Goal: Task Accomplishment & Management: Complete application form

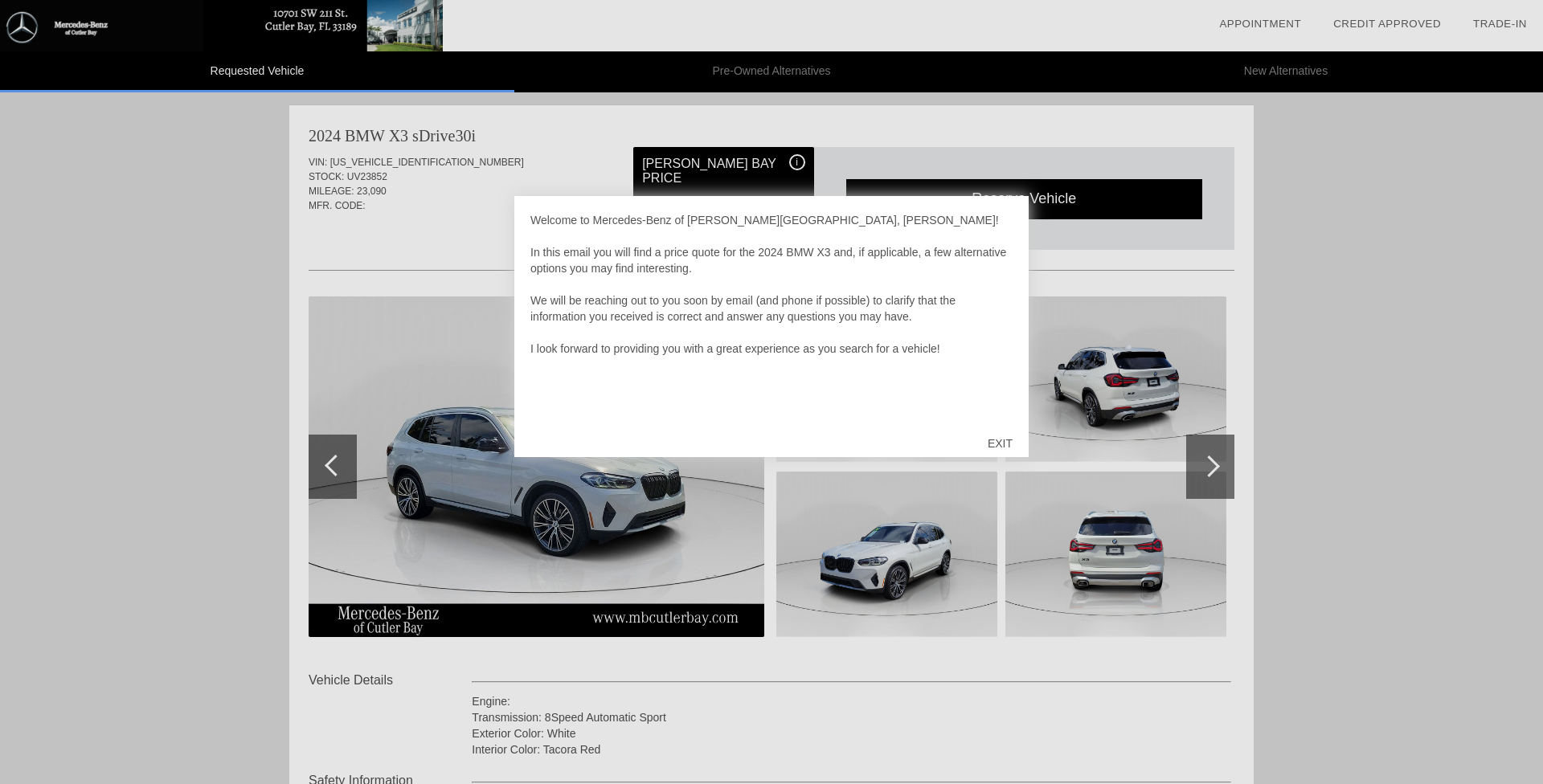
click at [1001, 446] on div "EXIT" at bounding box center [1000, 443] width 57 height 49
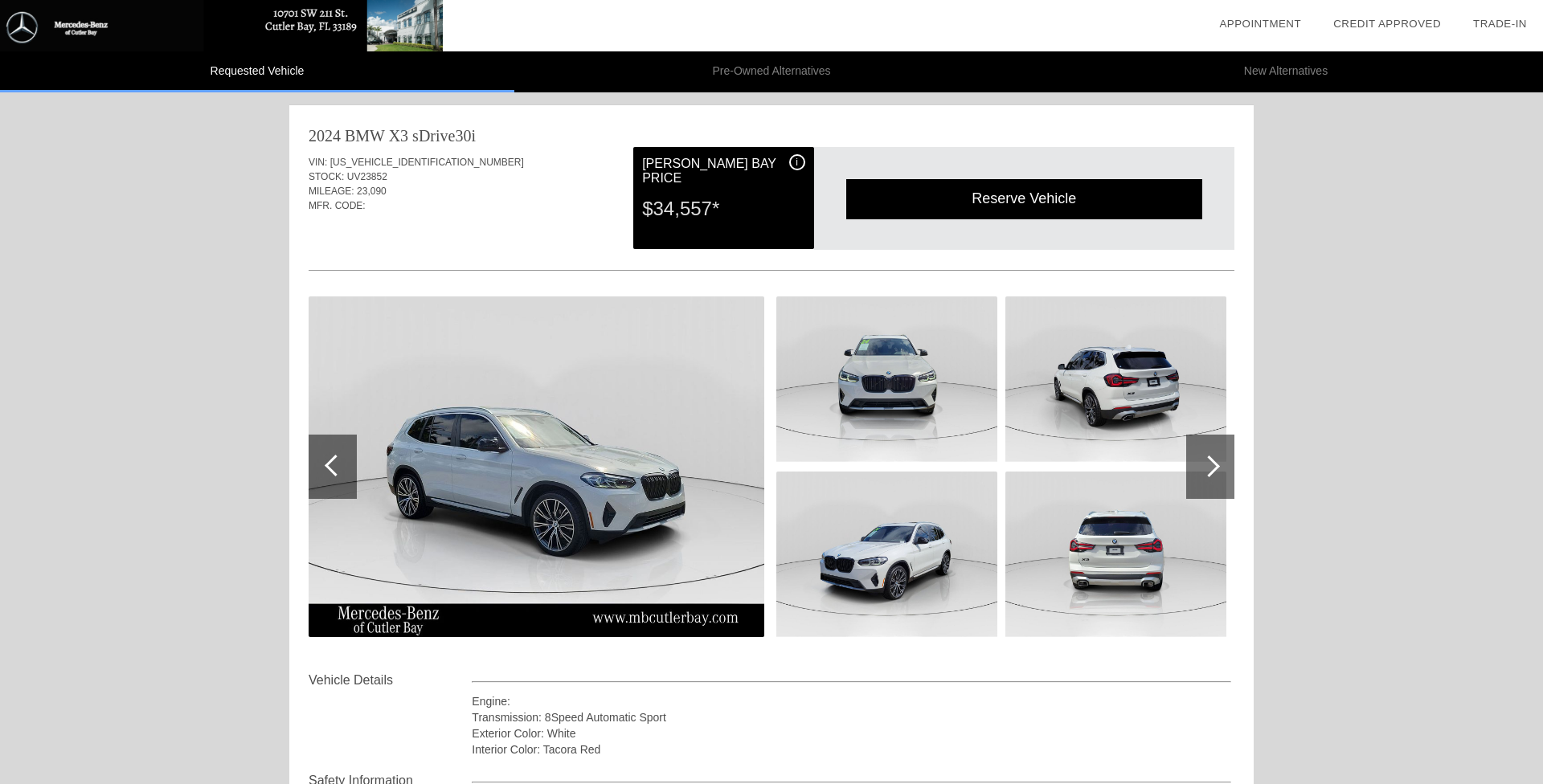
click at [1221, 466] on div at bounding box center [1210, 467] width 49 height 64
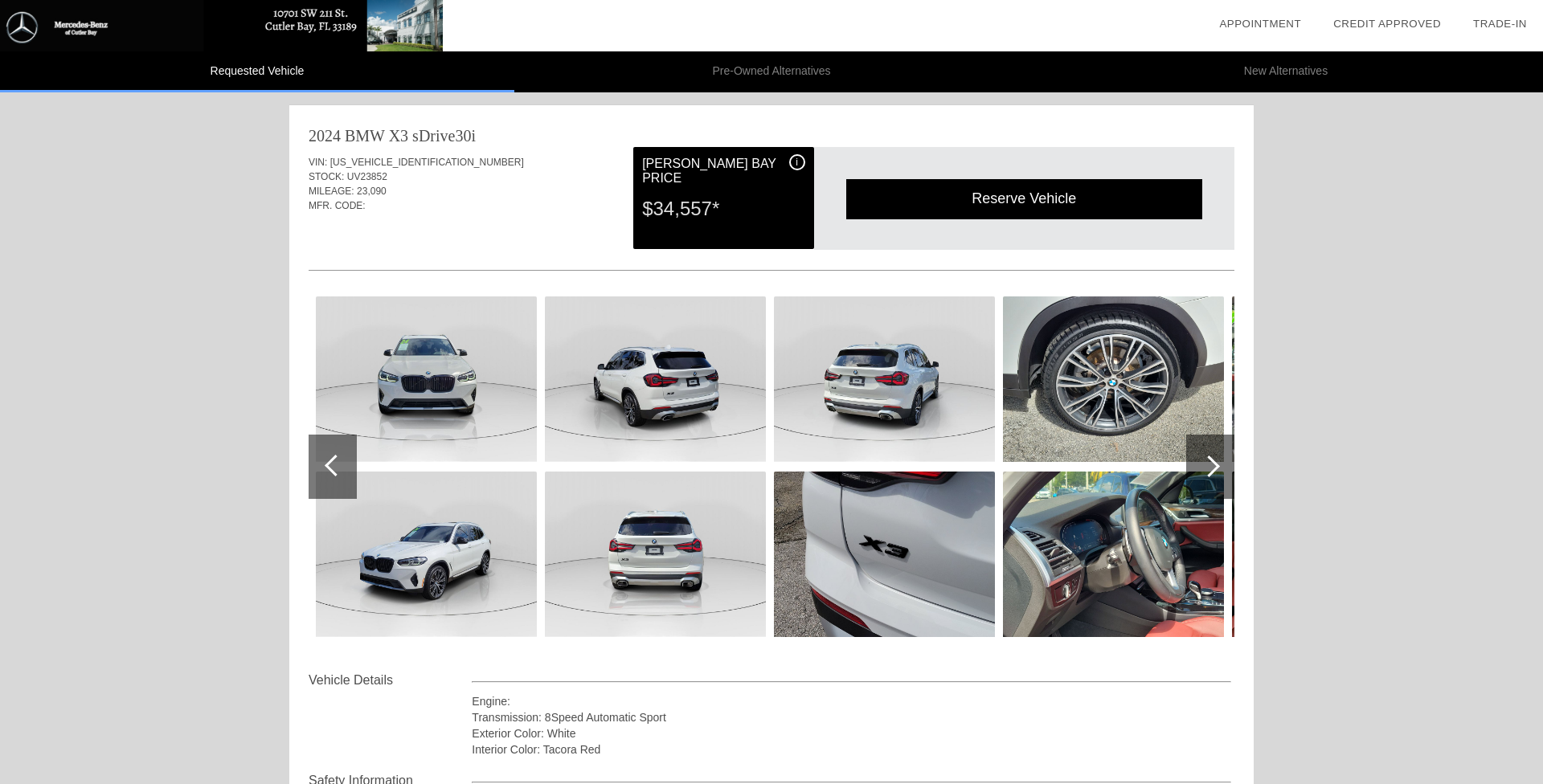
click at [1221, 466] on div at bounding box center [1210, 467] width 49 height 64
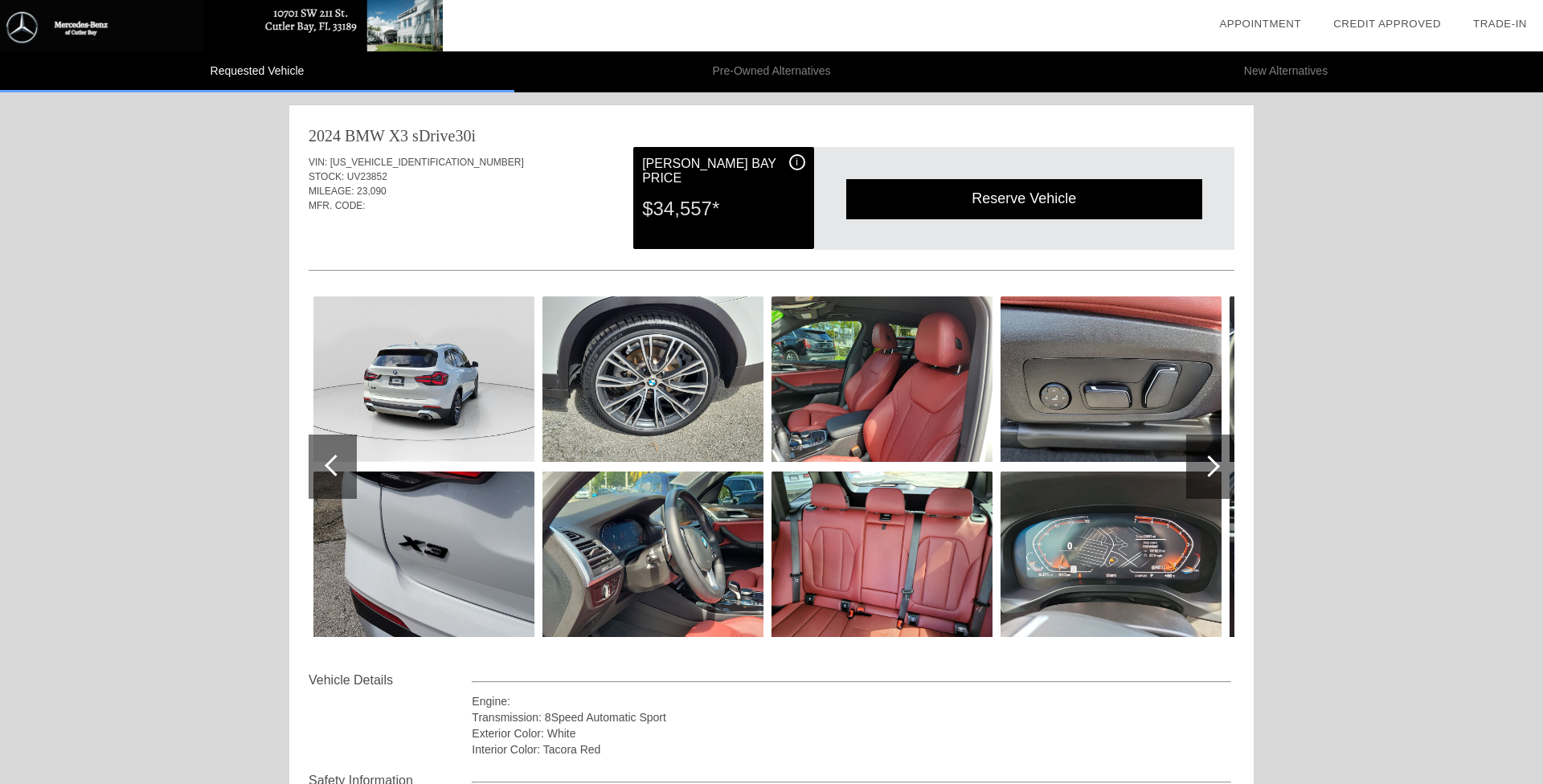
click at [1221, 466] on div at bounding box center [1210, 467] width 49 height 64
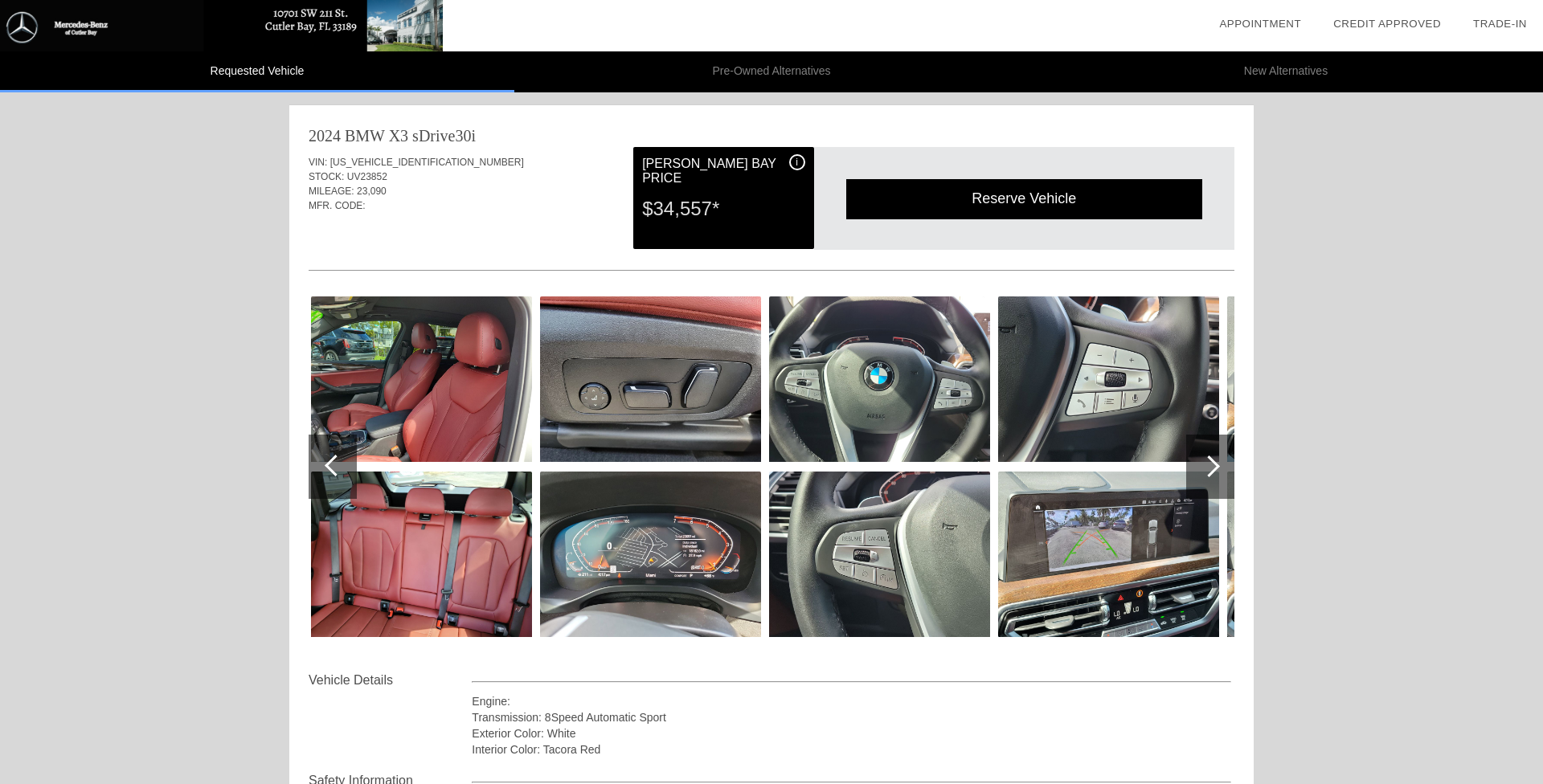
click at [1221, 466] on div at bounding box center [1210, 467] width 49 height 64
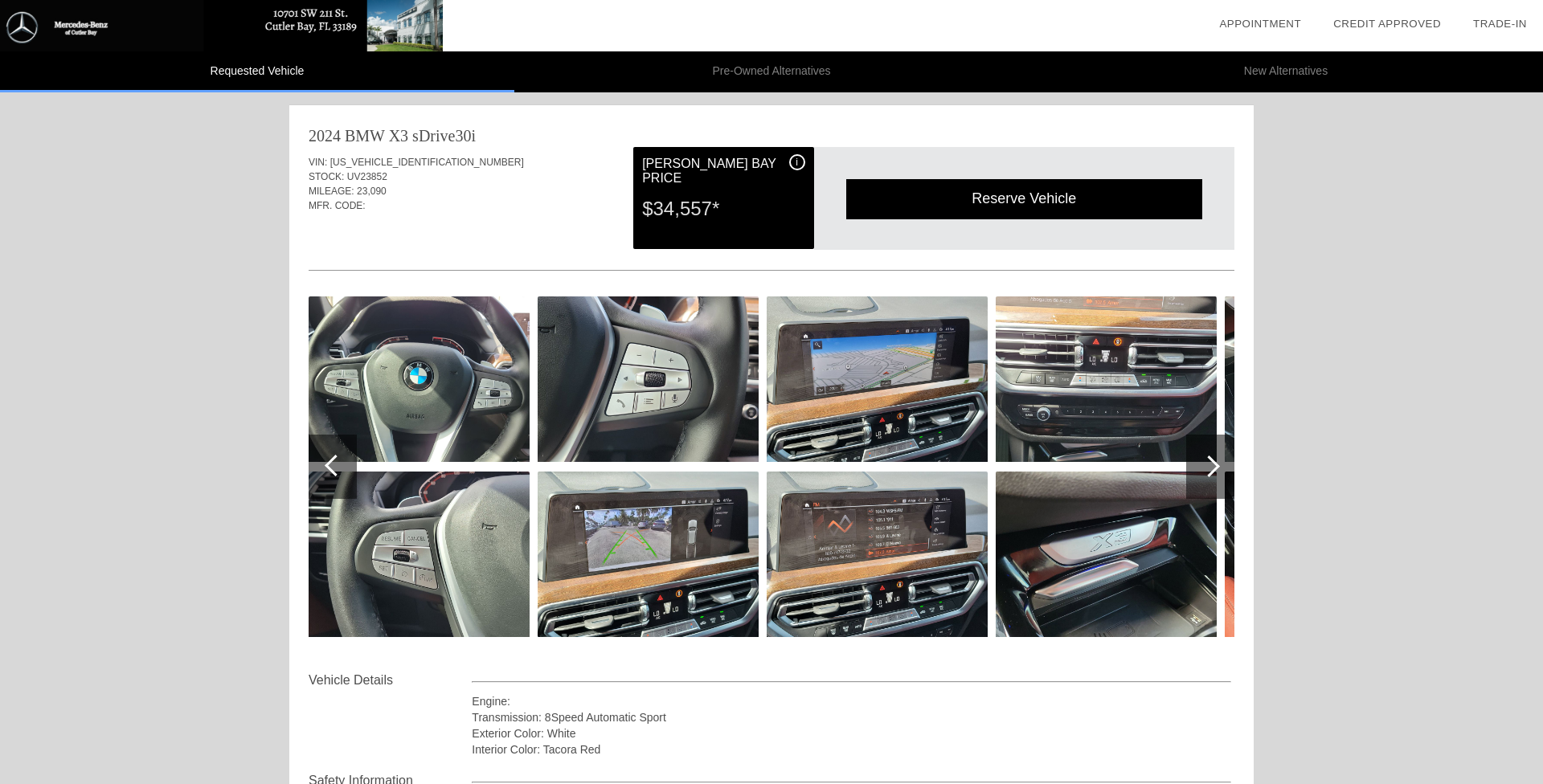
click at [1221, 466] on div at bounding box center [1210, 467] width 49 height 64
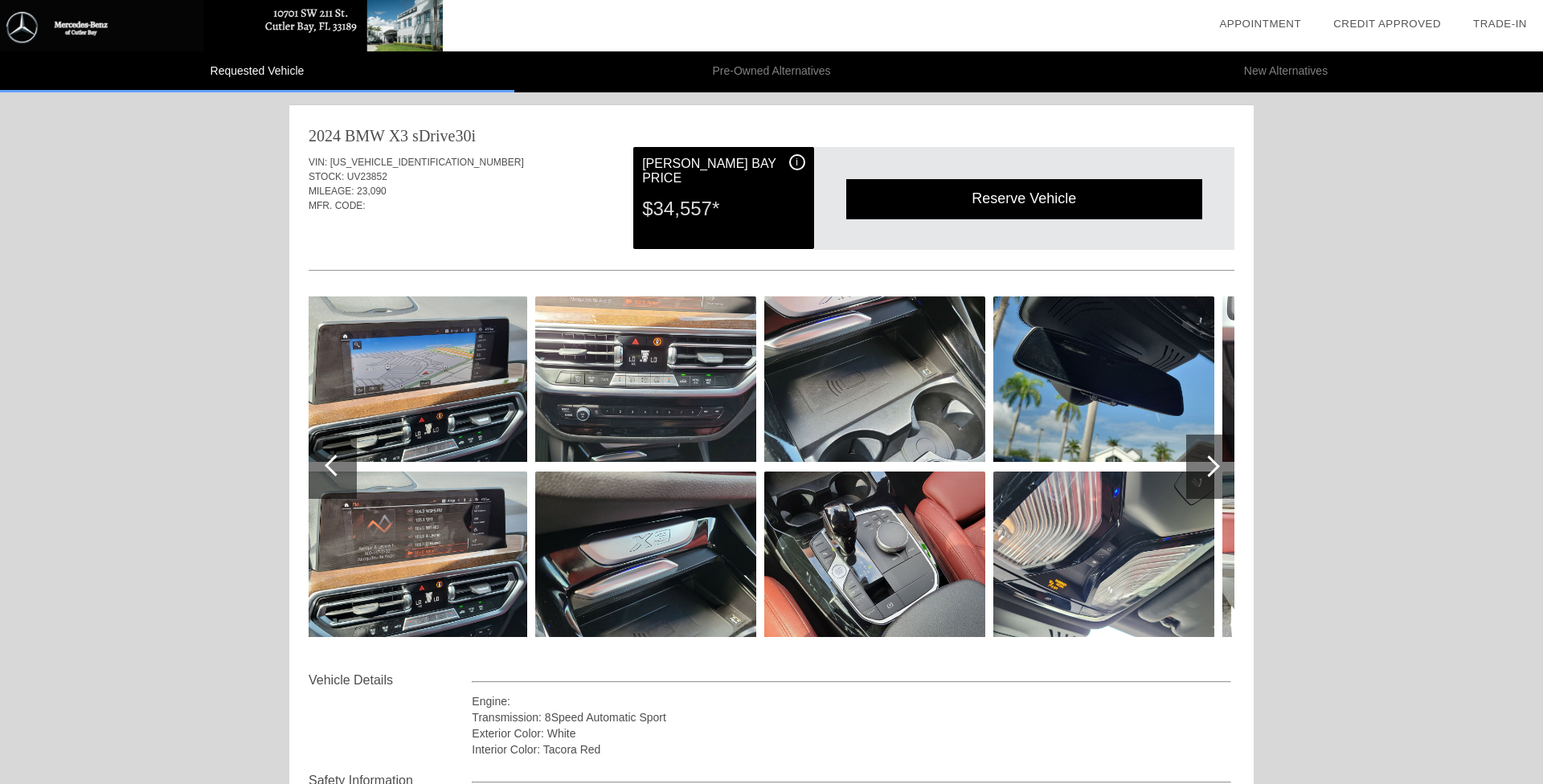
click at [1221, 466] on div at bounding box center [1210, 467] width 49 height 64
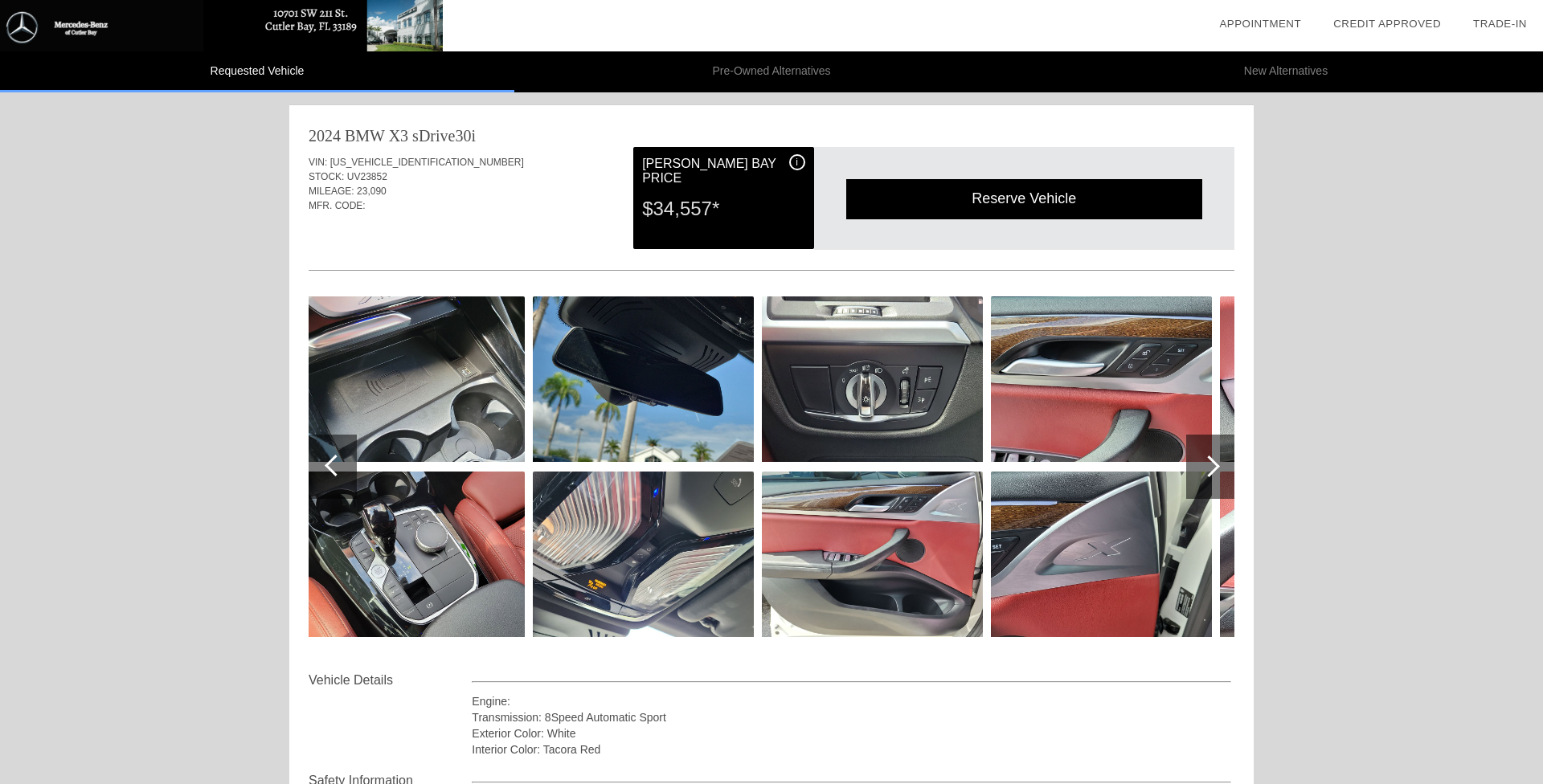
click at [1221, 466] on div at bounding box center [1210, 467] width 49 height 64
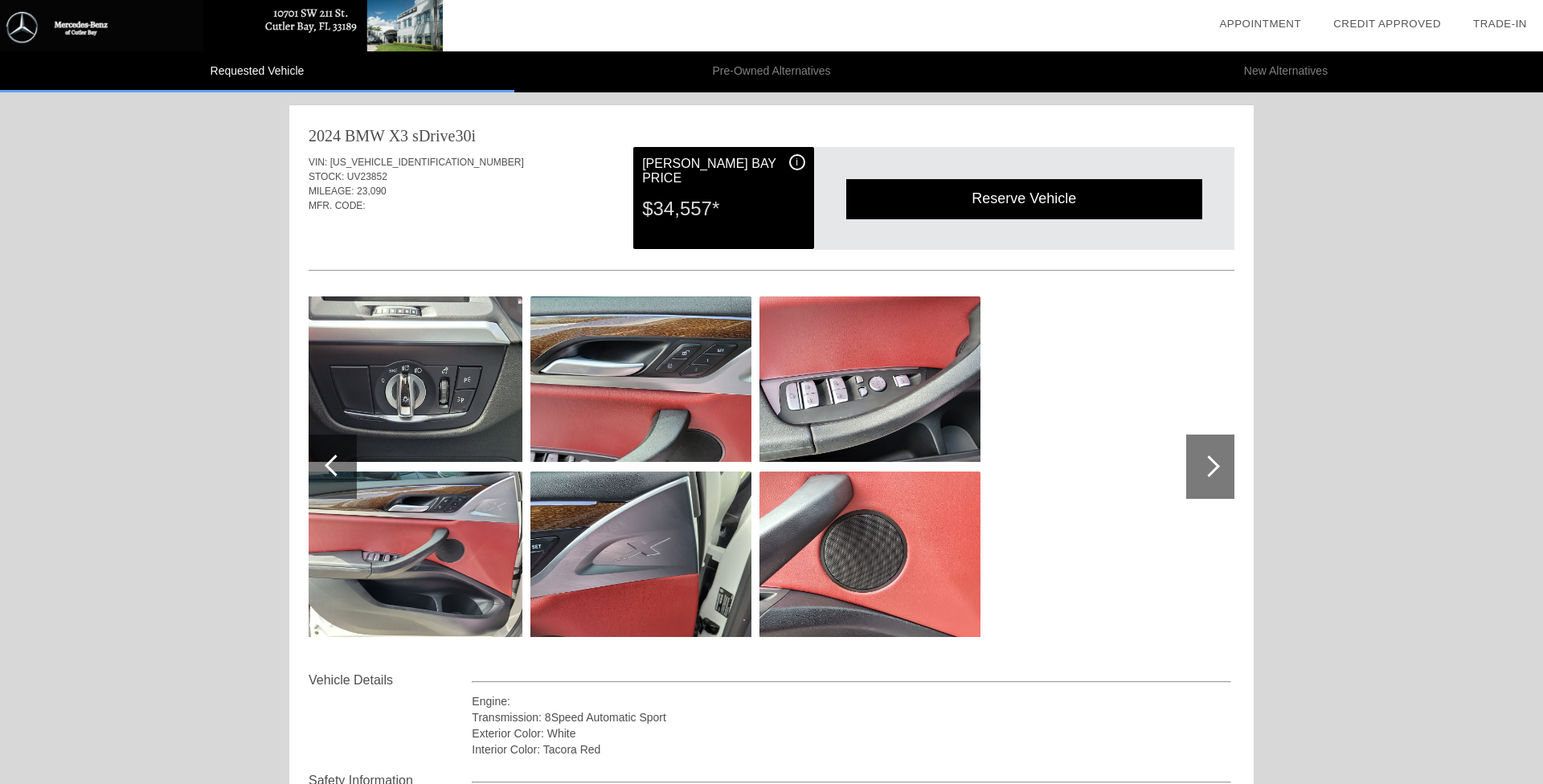
click at [1221, 466] on div at bounding box center [1210, 467] width 49 height 64
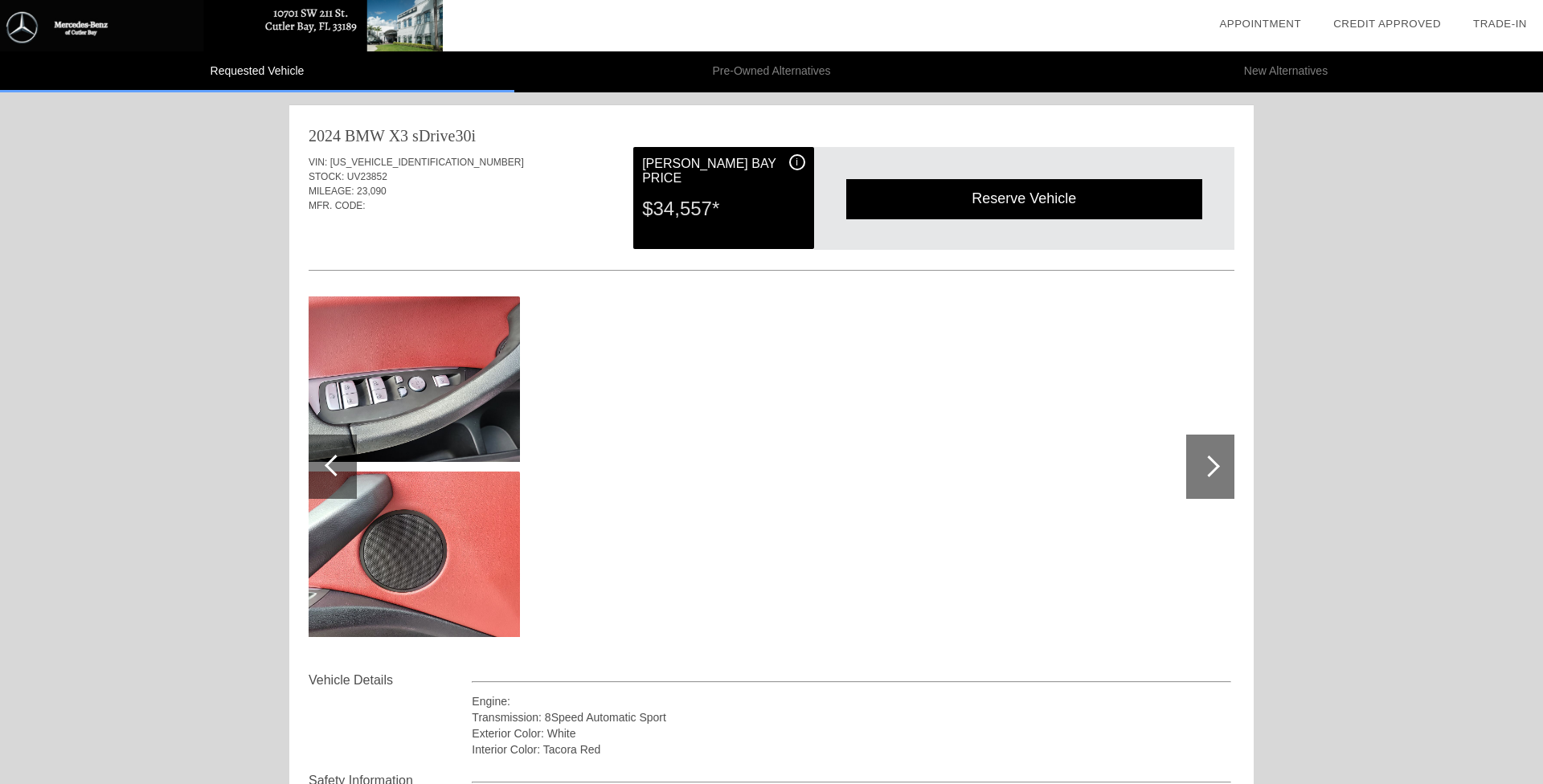
click at [1207, 463] on div at bounding box center [1209, 467] width 22 height 22
click at [332, 465] on div at bounding box center [336, 466] width 22 height 22
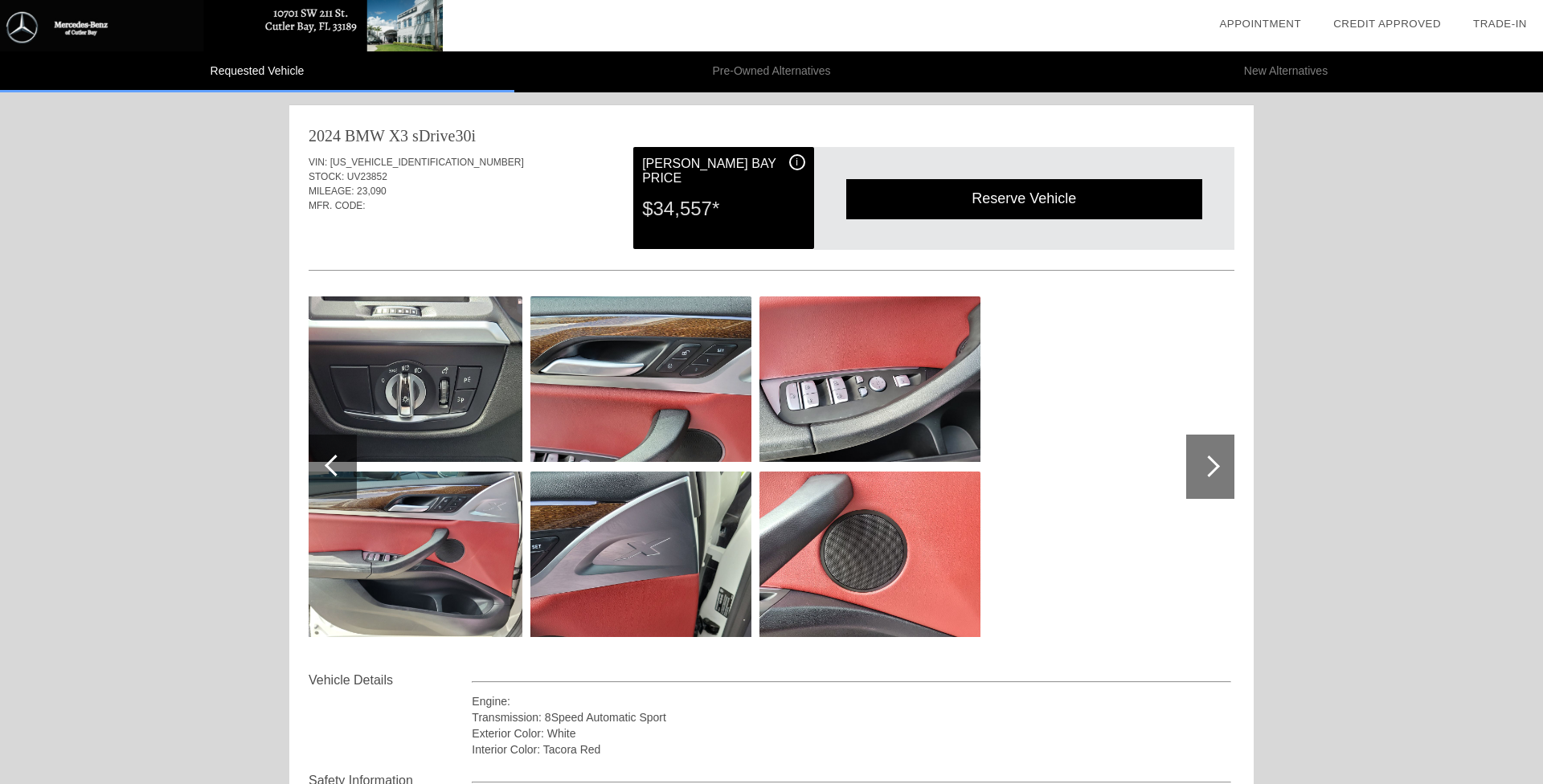
click at [332, 465] on div at bounding box center [336, 466] width 22 height 22
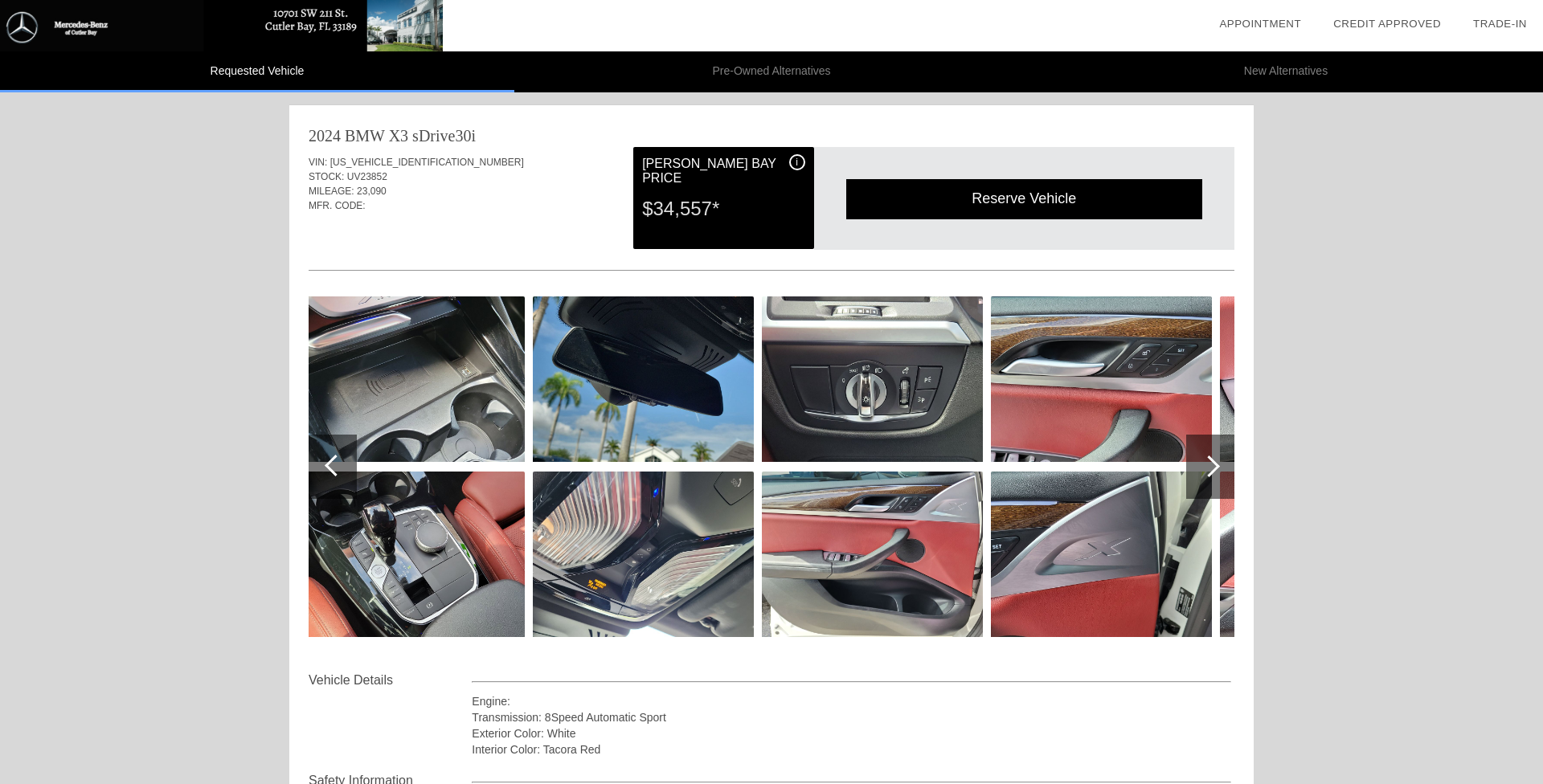
click at [332, 465] on div at bounding box center [336, 466] width 22 height 22
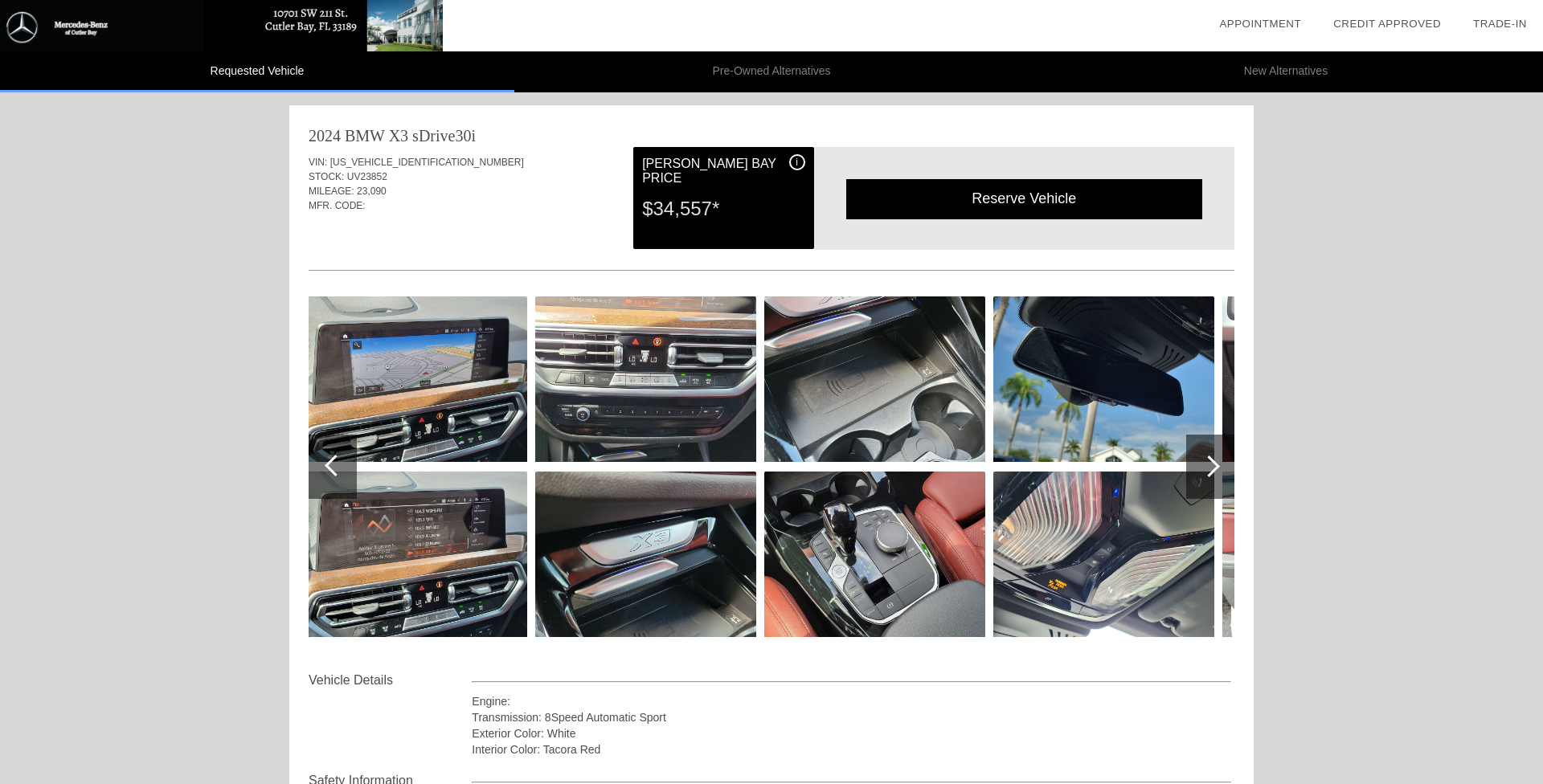
click at [332, 465] on div at bounding box center [336, 466] width 22 height 22
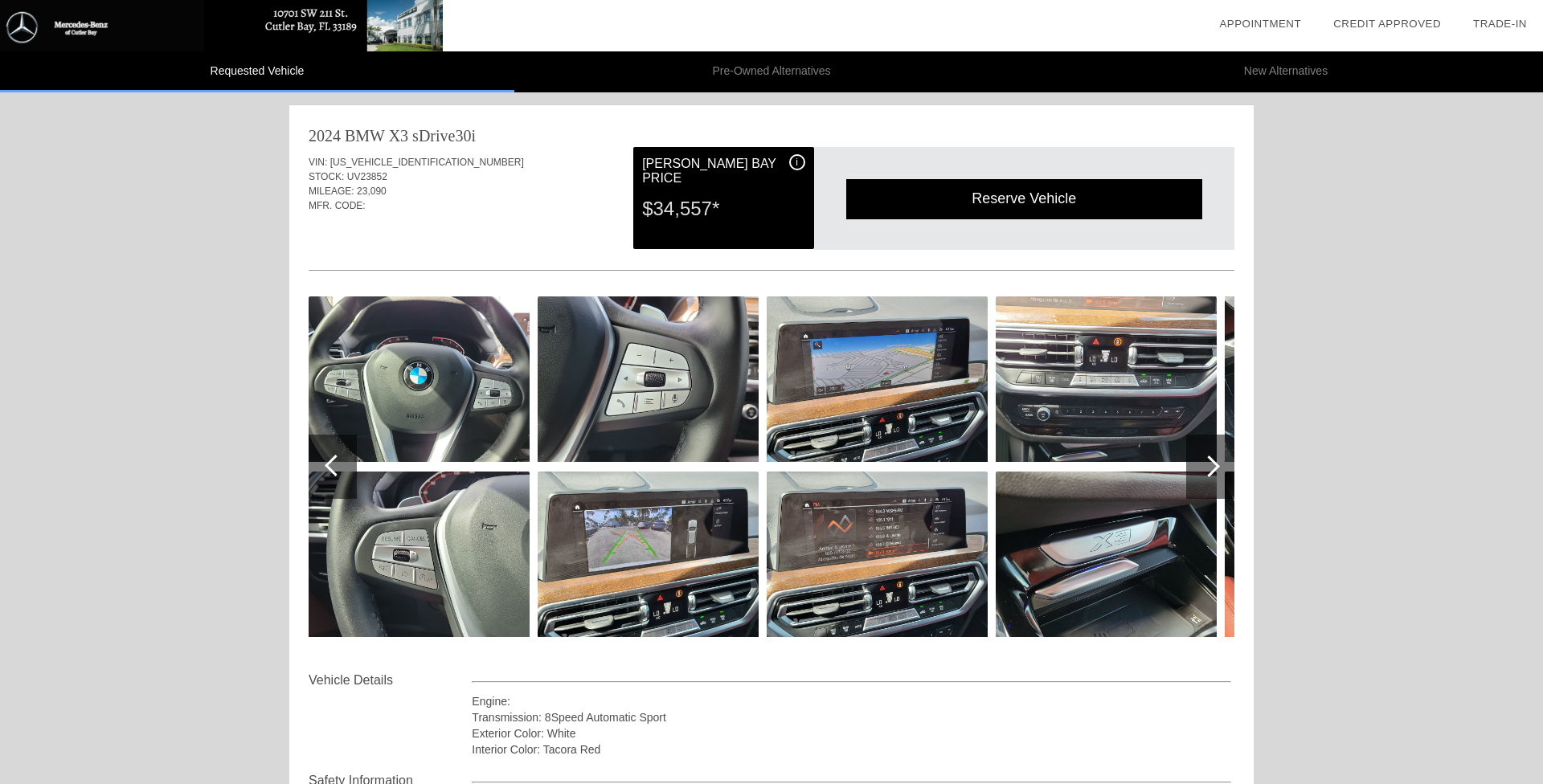
click at [1219, 472] on div at bounding box center [1210, 467] width 49 height 64
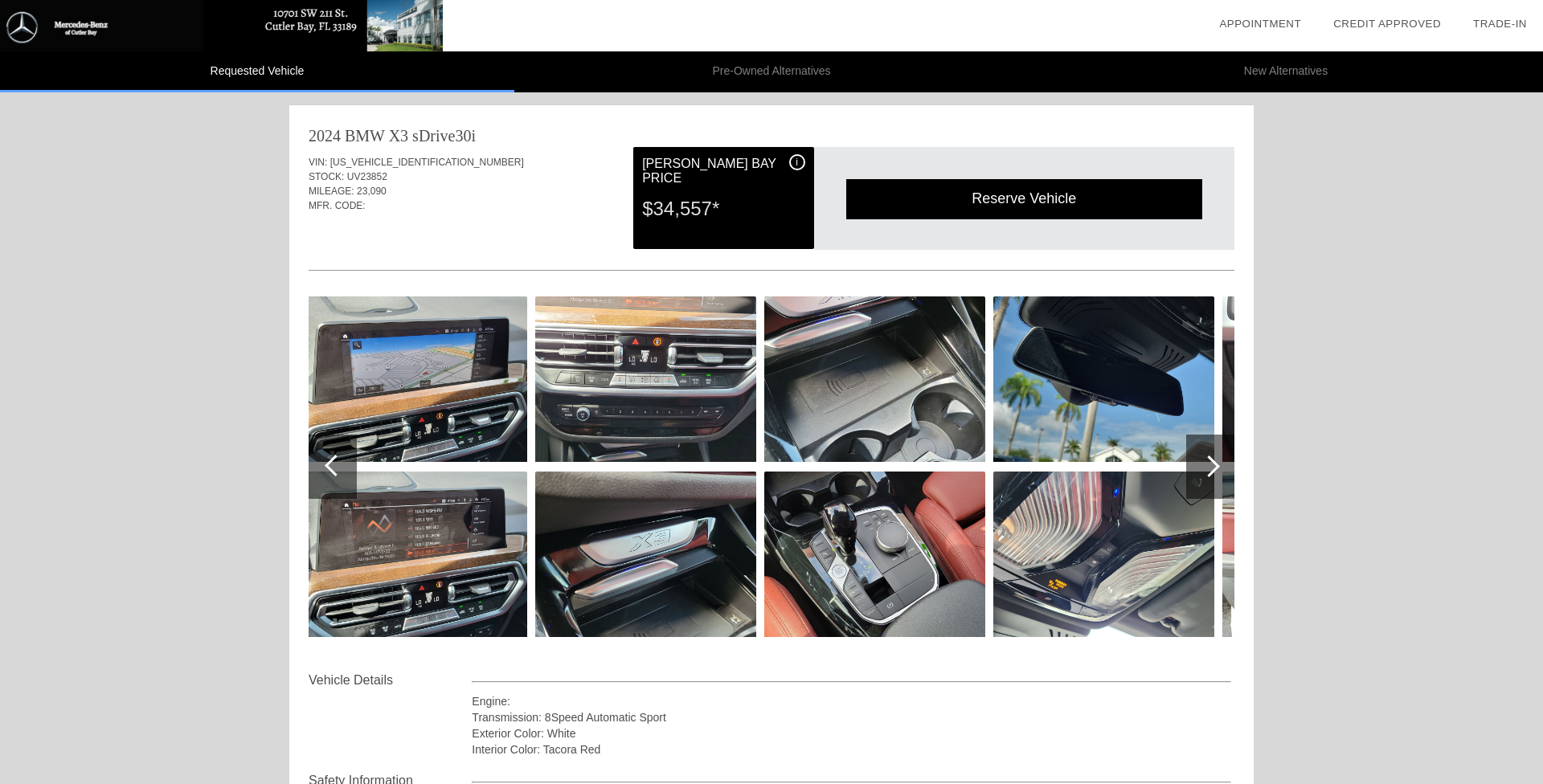
click at [1219, 472] on div at bounding box center [1210, 467] width 49 height 64
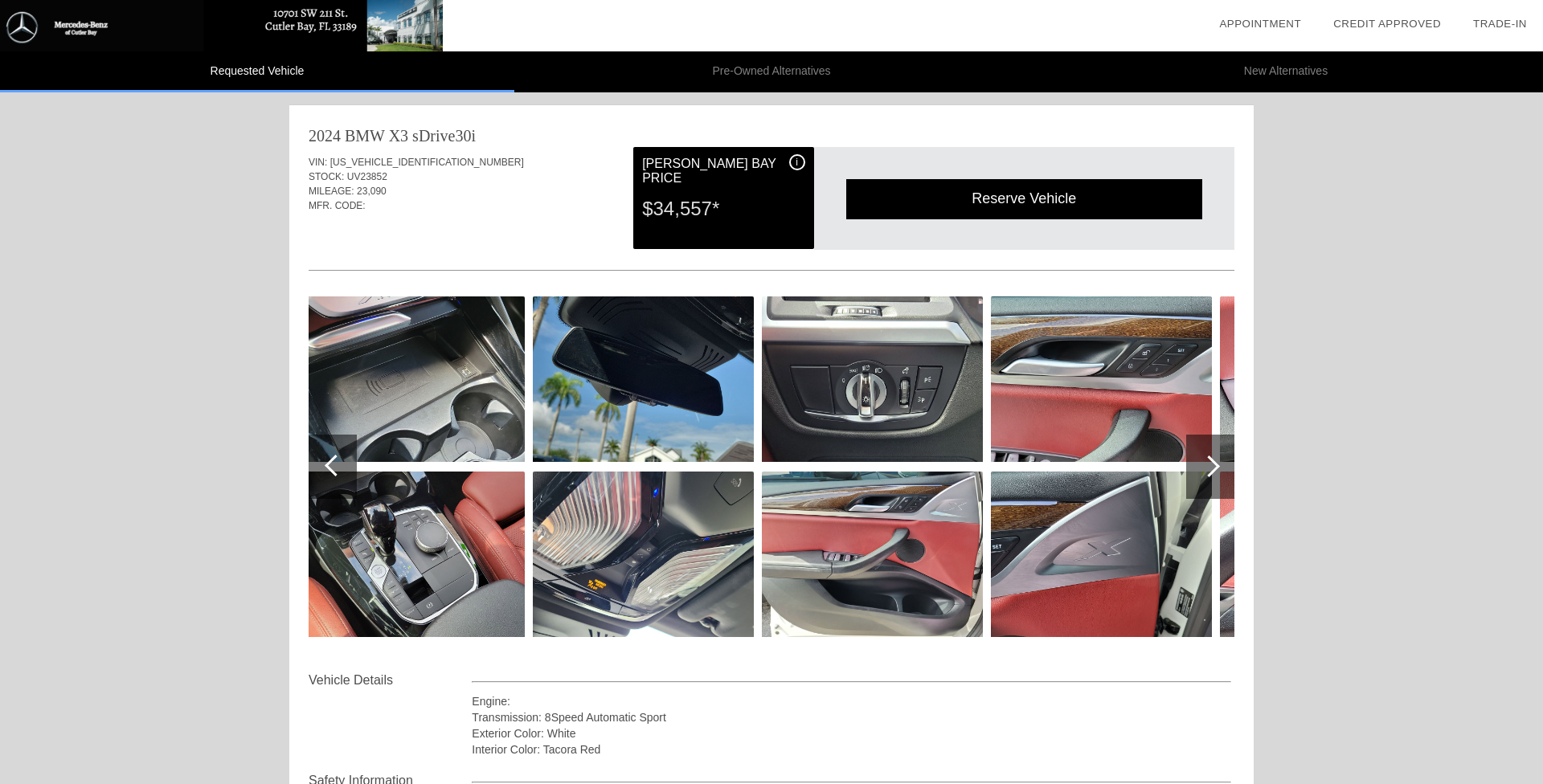
click at [1222, 471] on div at bounding box center [1210, 467] width 49 height 64
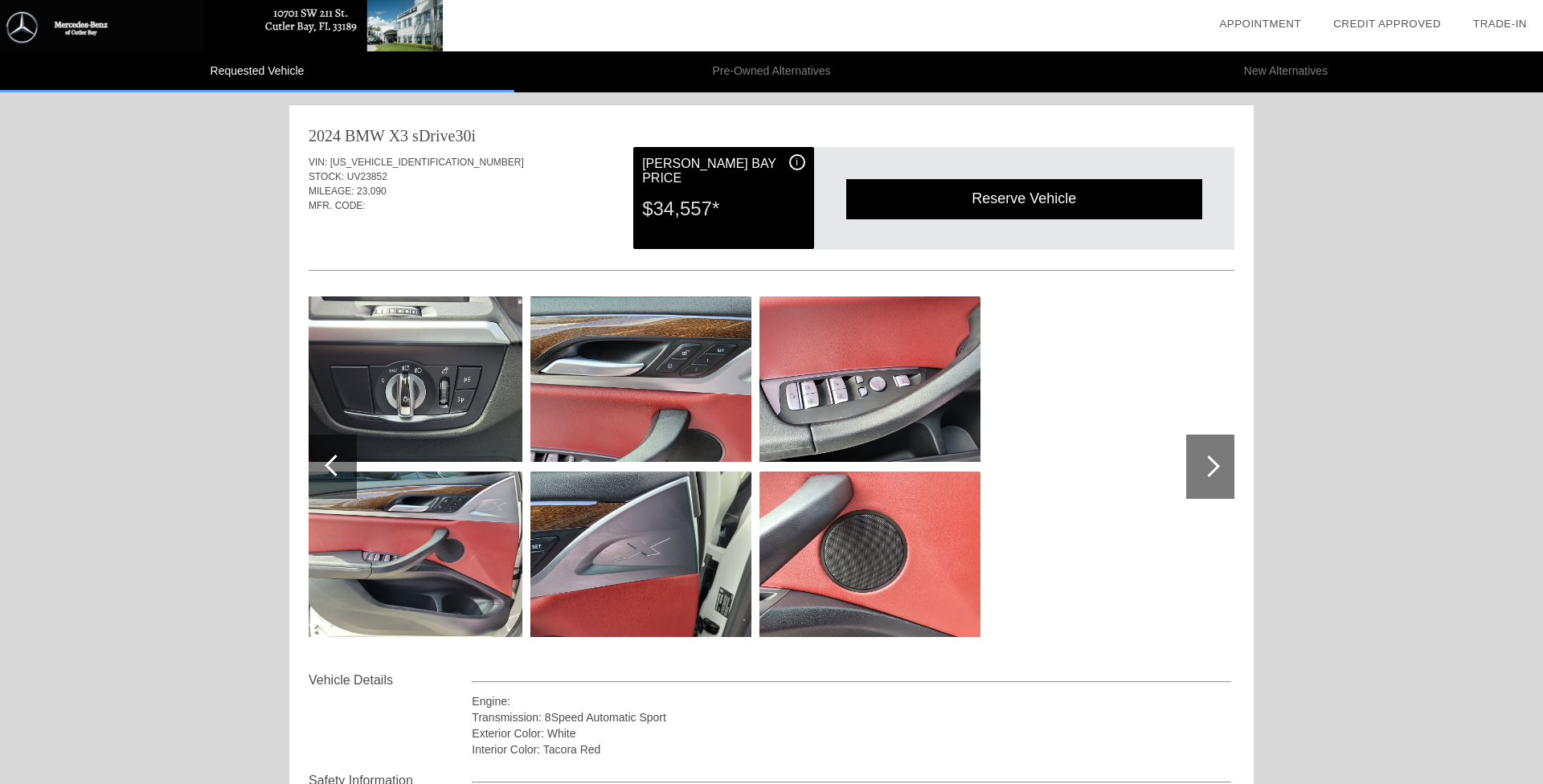
click at [323, 462] on div at bounding box center [333, 467] width 49 height 64
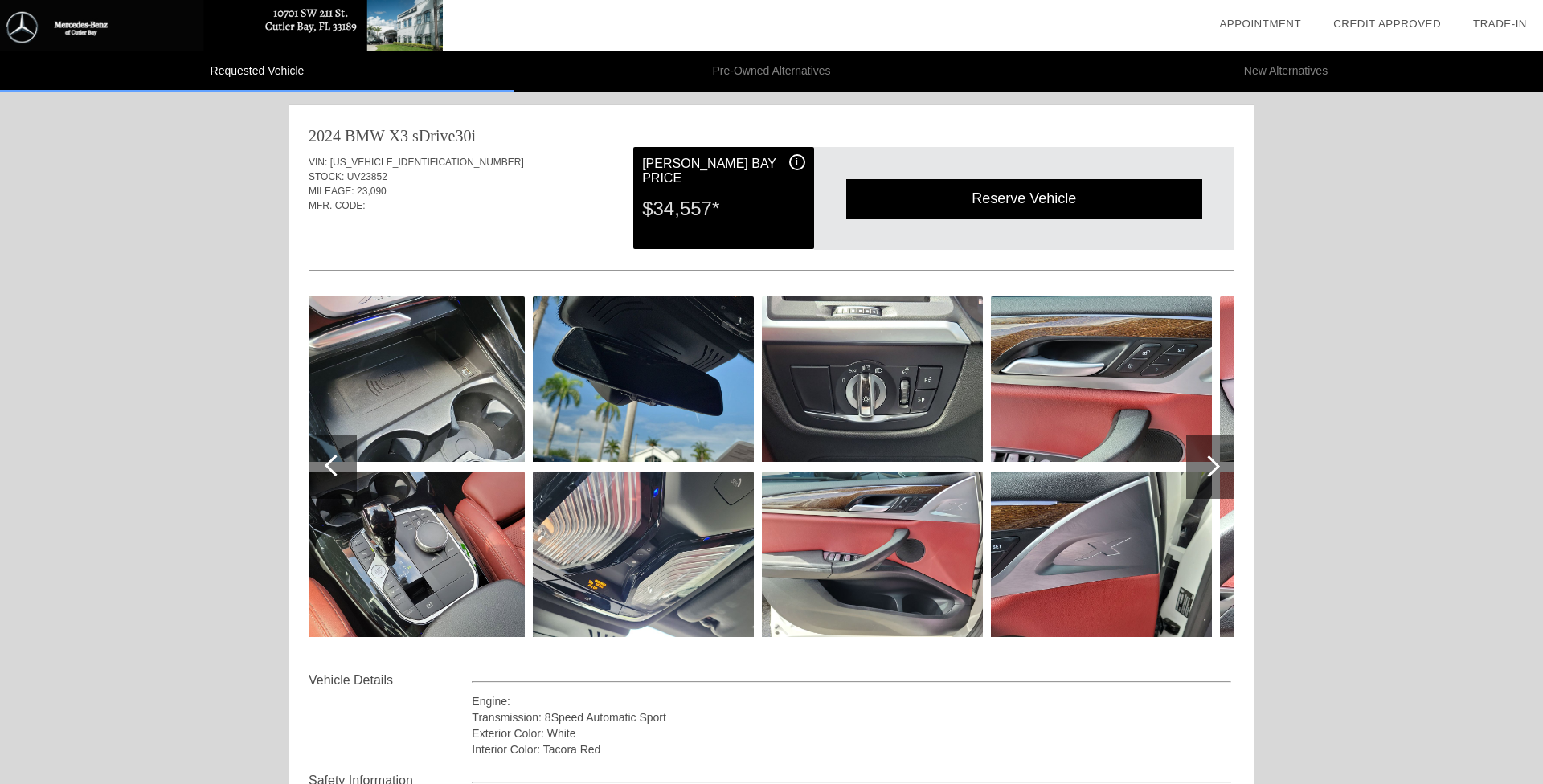
click at [323, 462] on div at bounding box center [333, 467] width 49 height 64
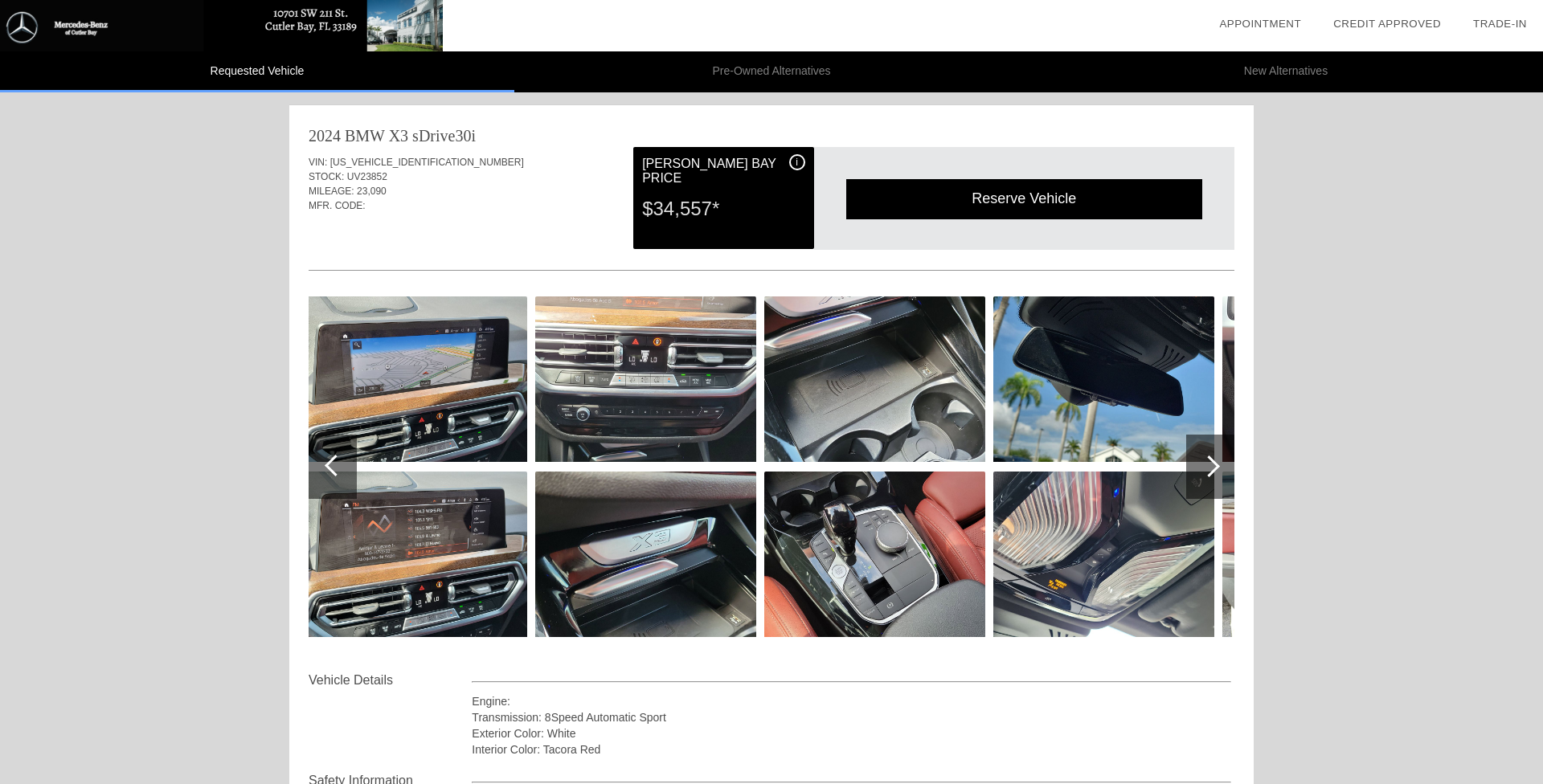
click at [323, 462] on div at bounding box center [333, 467] width 49 height 64
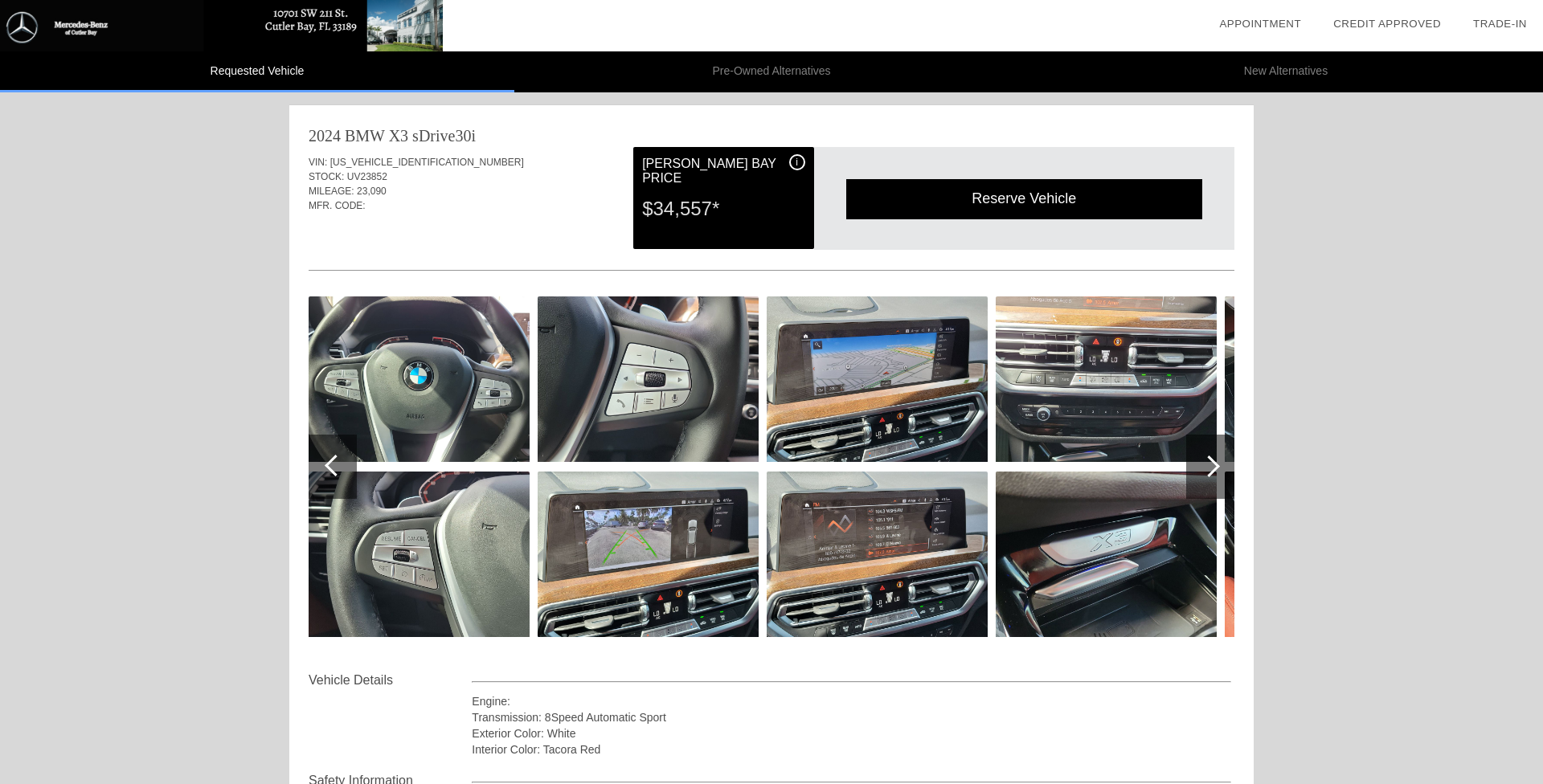
click at [324, 462] on div at bounding box center [333, 467] width 49 height 64
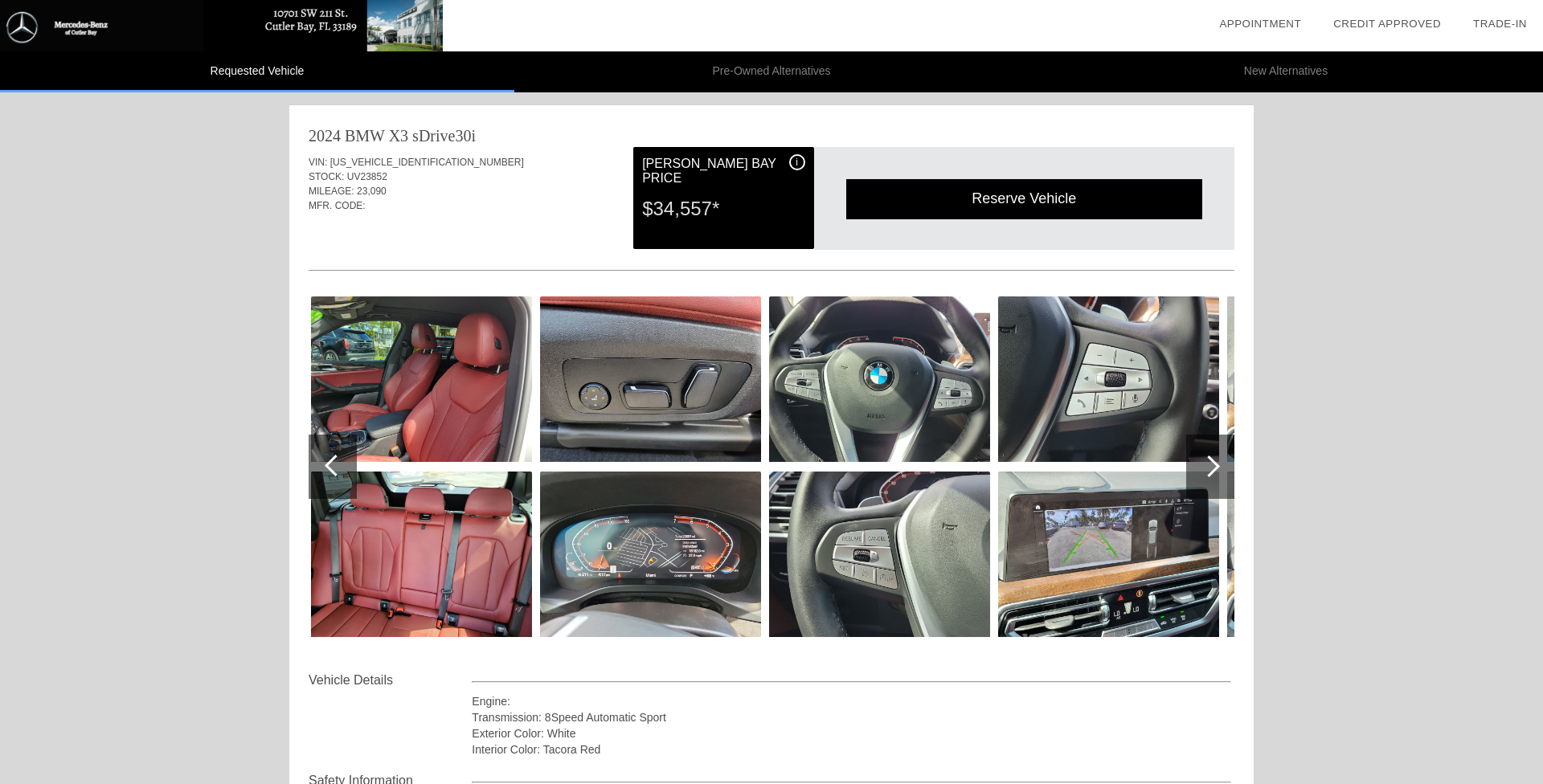
click at [324, 462] on div at bounding box center [333, 467] width 49 height 64
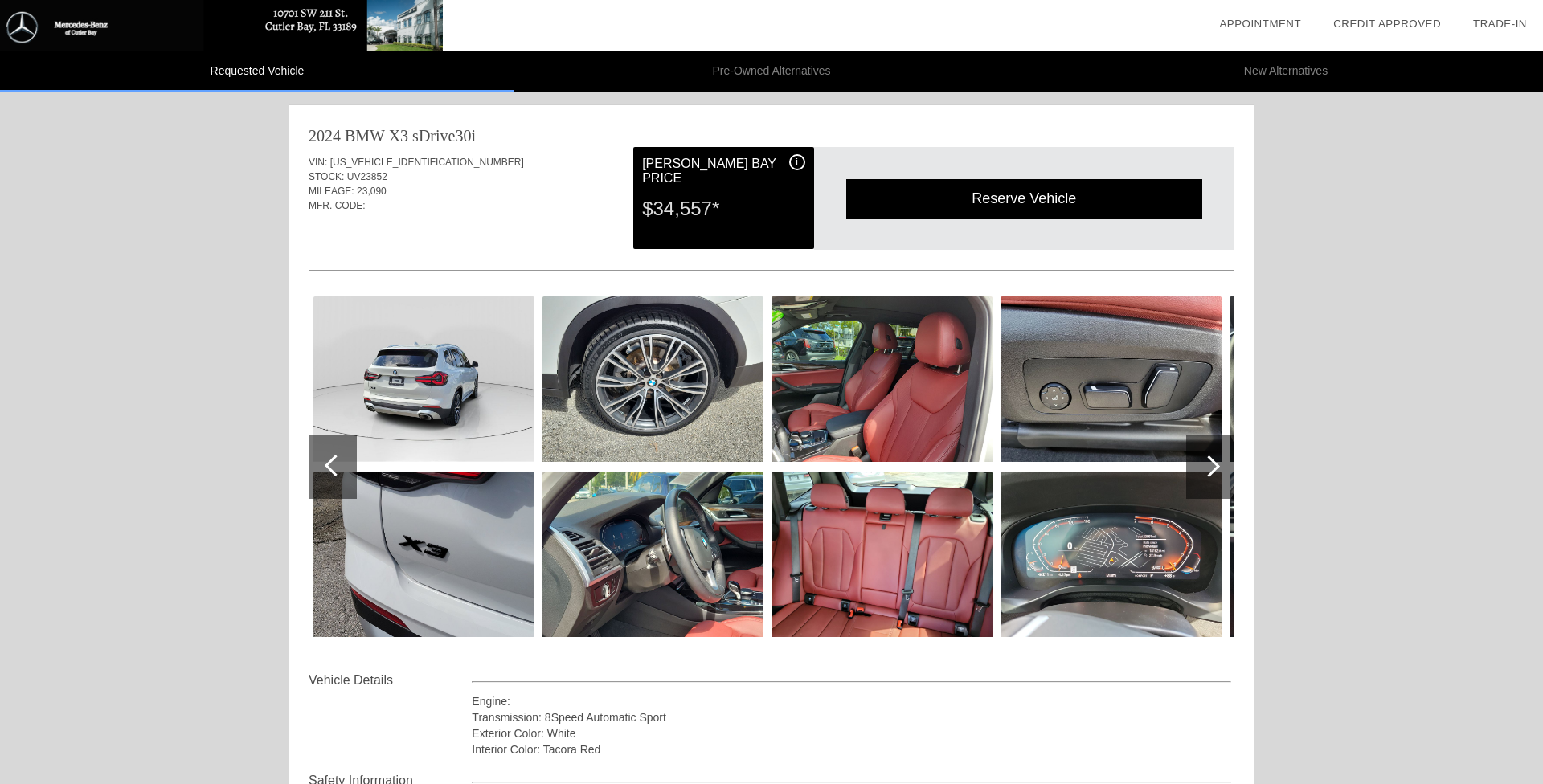
click at [324, 462] on div at bounding box center [333, 467] width 49 height 64
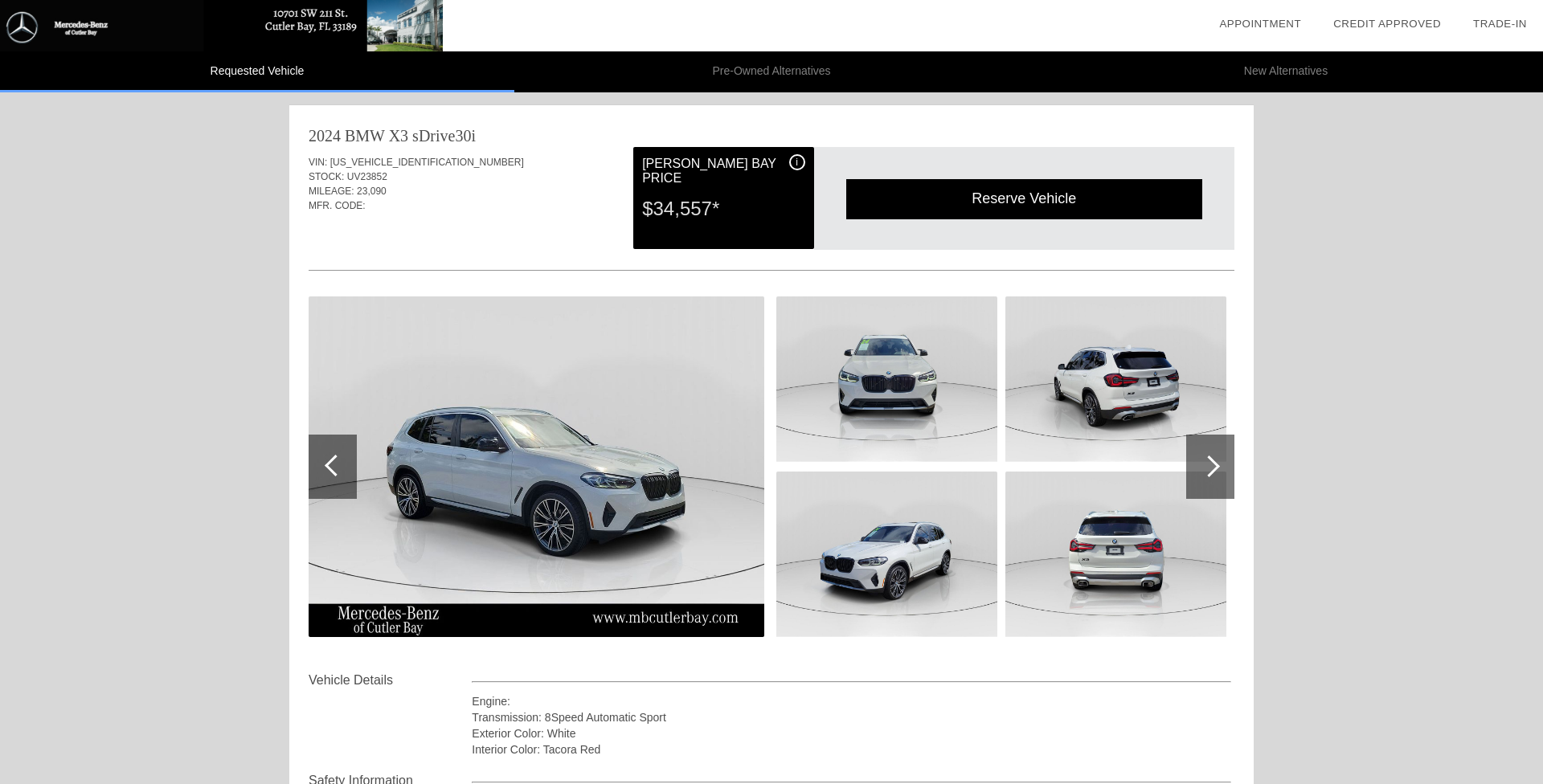
click at [324, 462] on div at bounding box center [333, 467] width 49 height 64
click at [502, 488] on img at bounding box center [536, 466] width 456 height 341
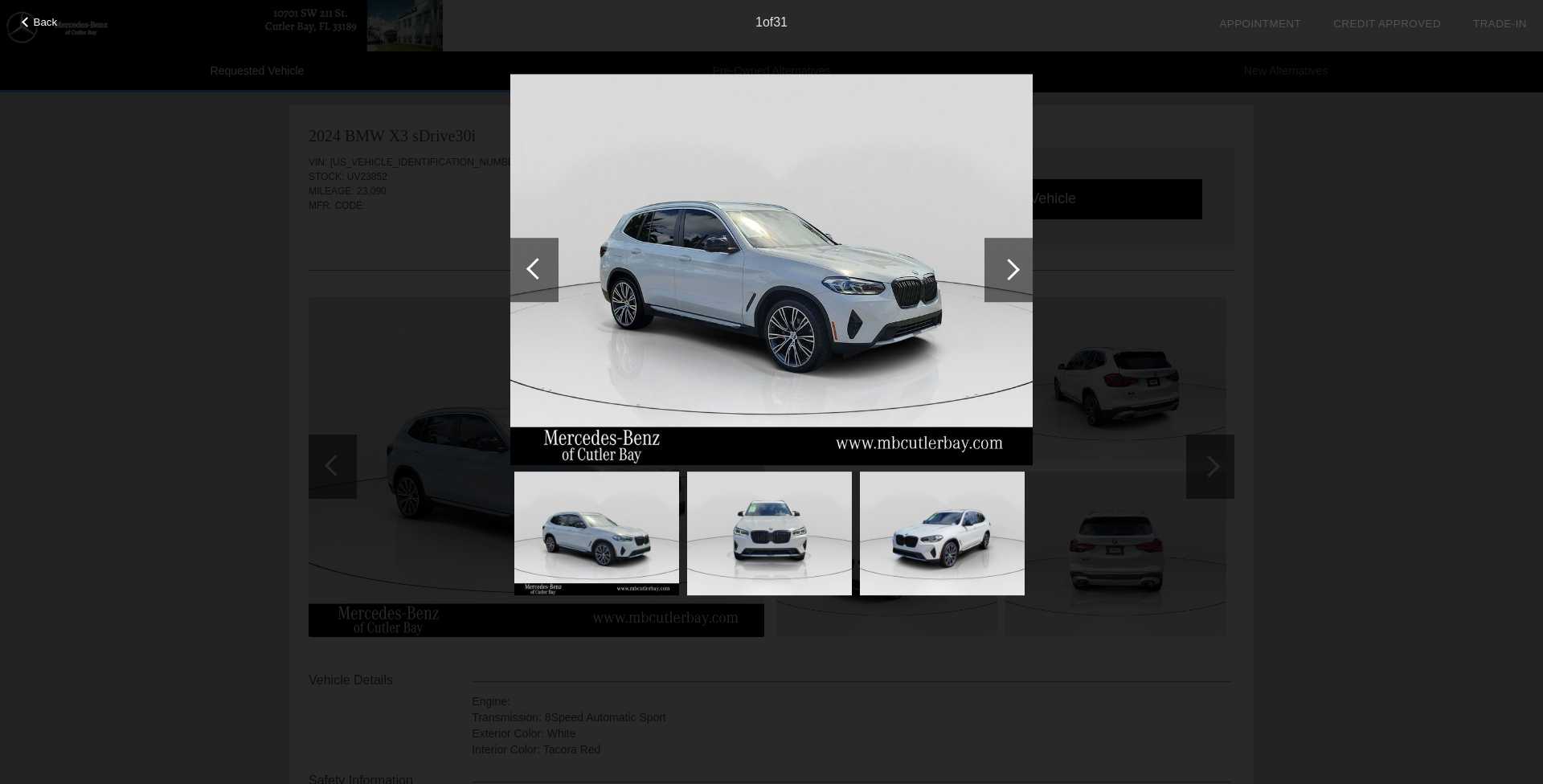
click at [1018, 283] on div at bounding box center [1008, 269] width 49 height 64
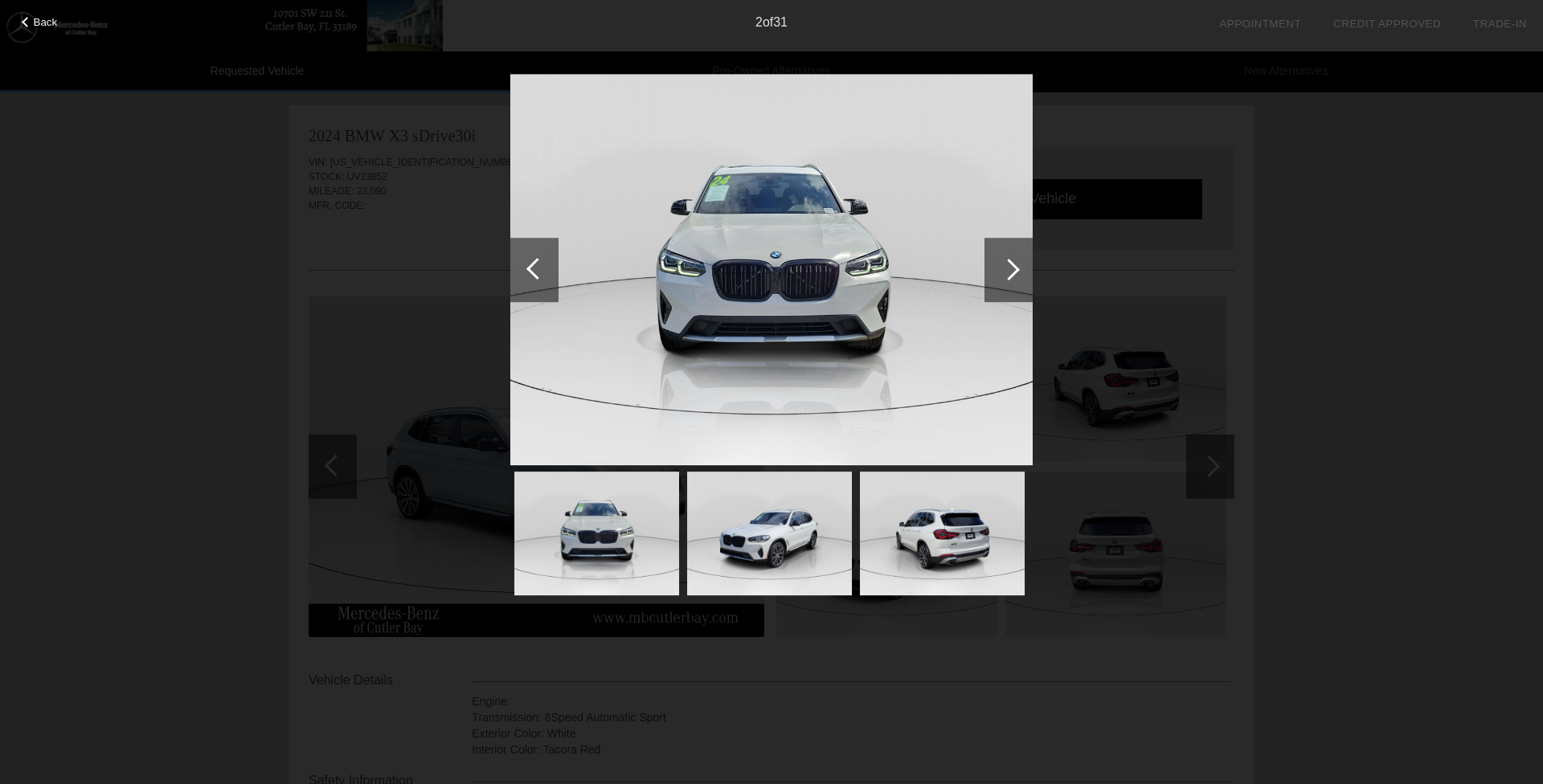
click at [1018, 283] on div at bounding box center [1008, 269] width 49 height 64
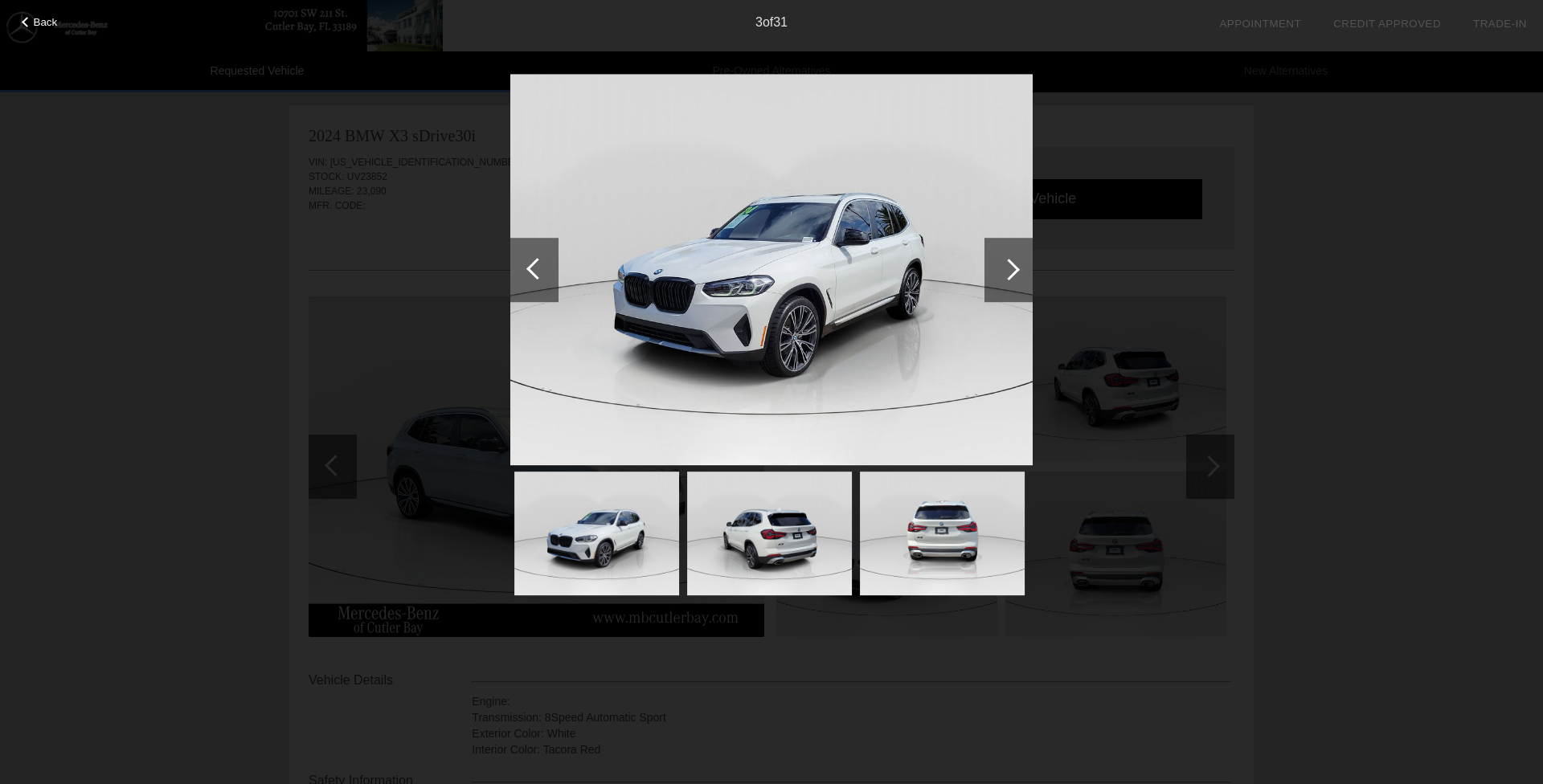
click at [1018, 283] on div at bounding box center [1008, 269] width 49 height 64
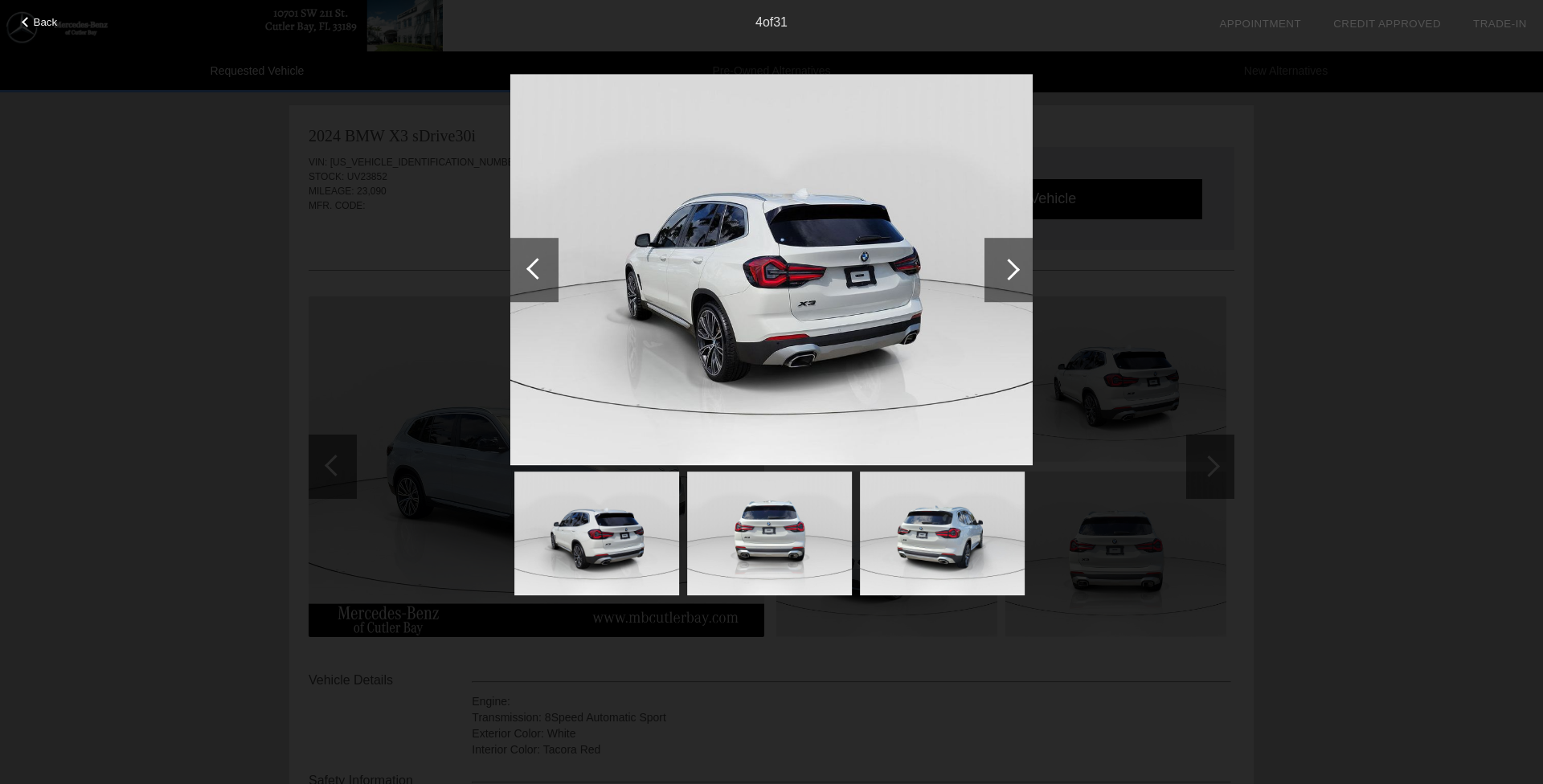
click at [1018, 283] on div at bounding box center [1008, 269] width 49 height 64
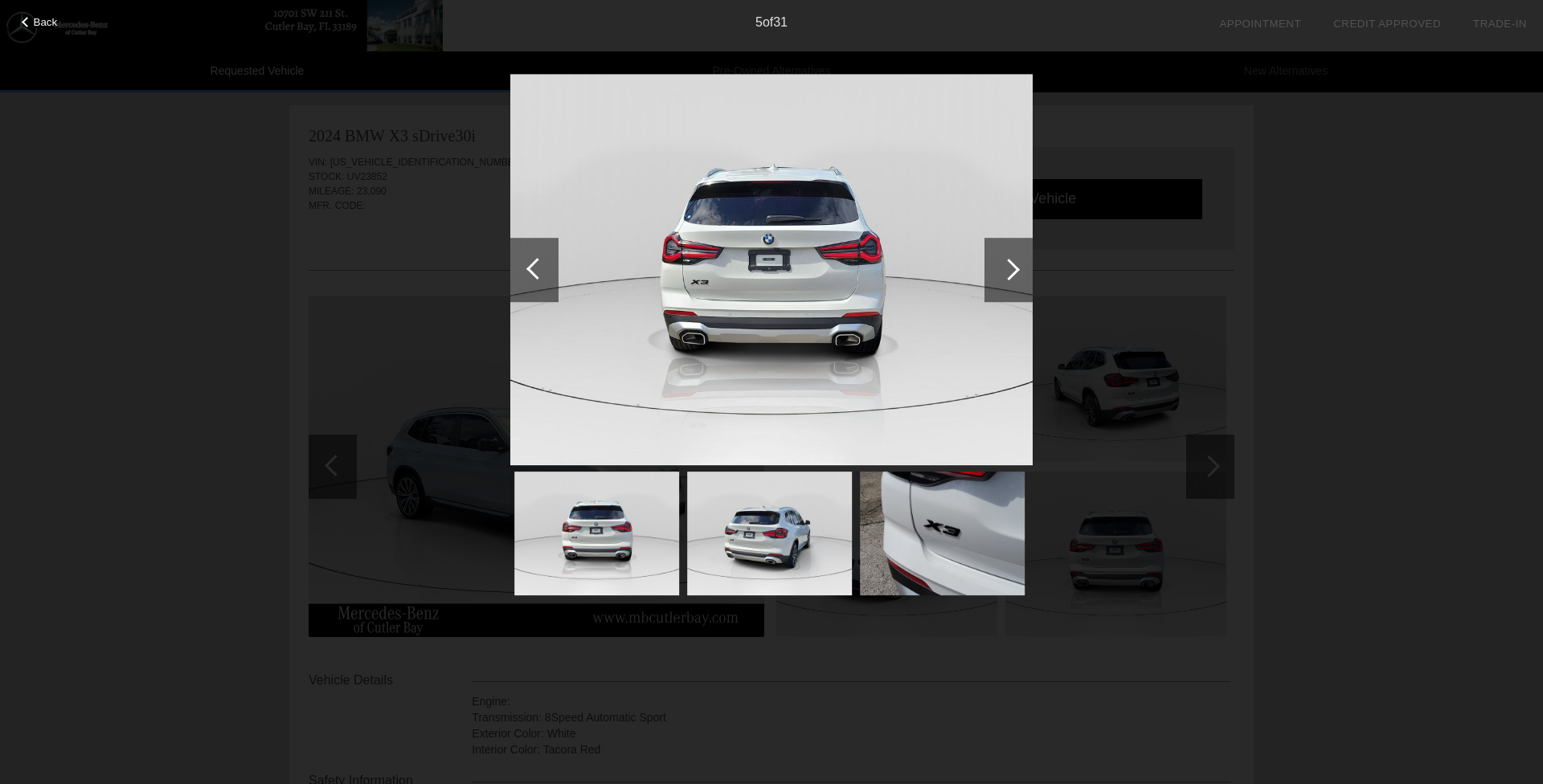
click at [1018, 283] on div at bounding box center [1008, 269] width 49 height 64
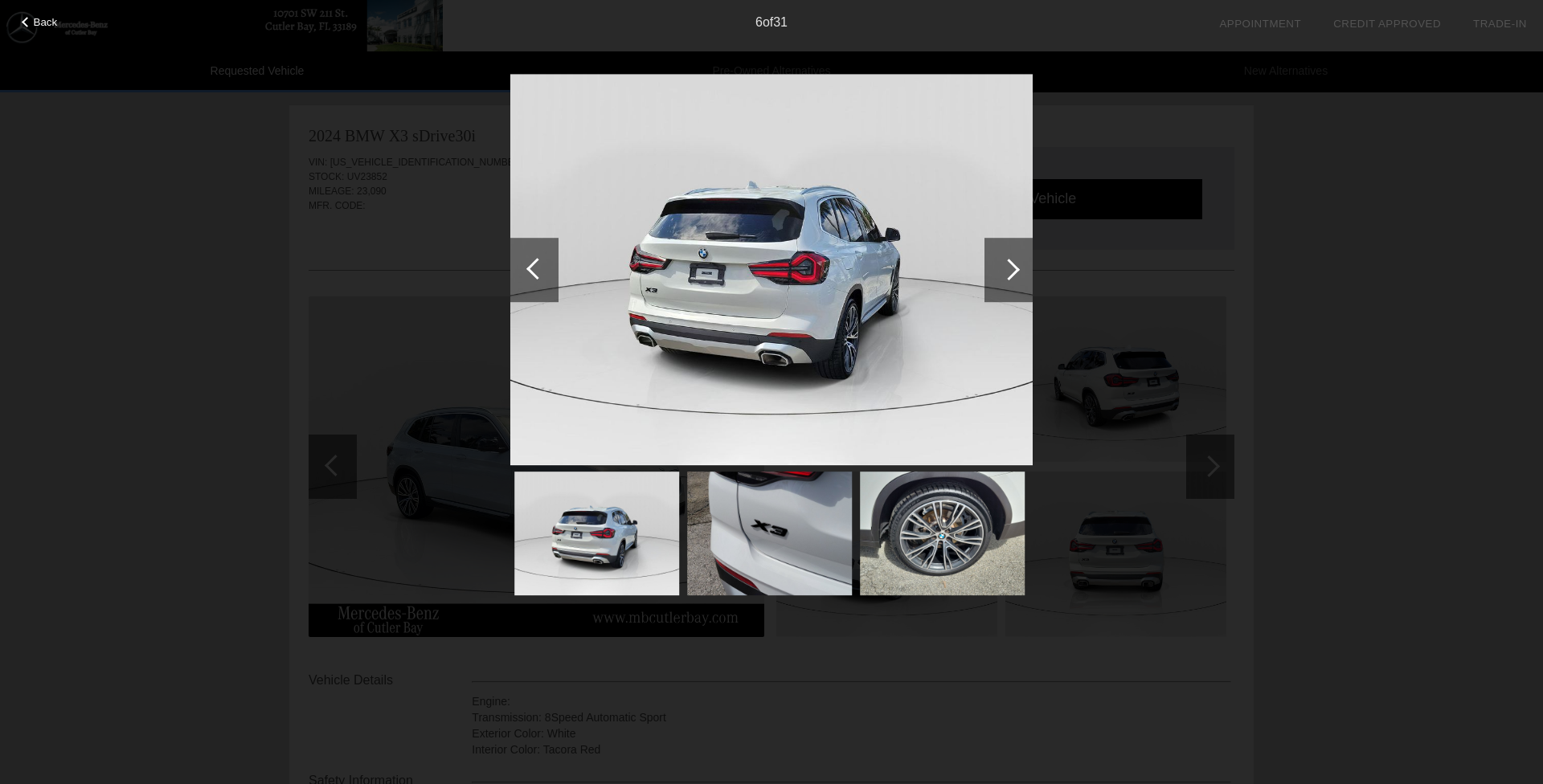
click at [1018, 283] on div at bounding box center [1008, 269] width 49 height 64
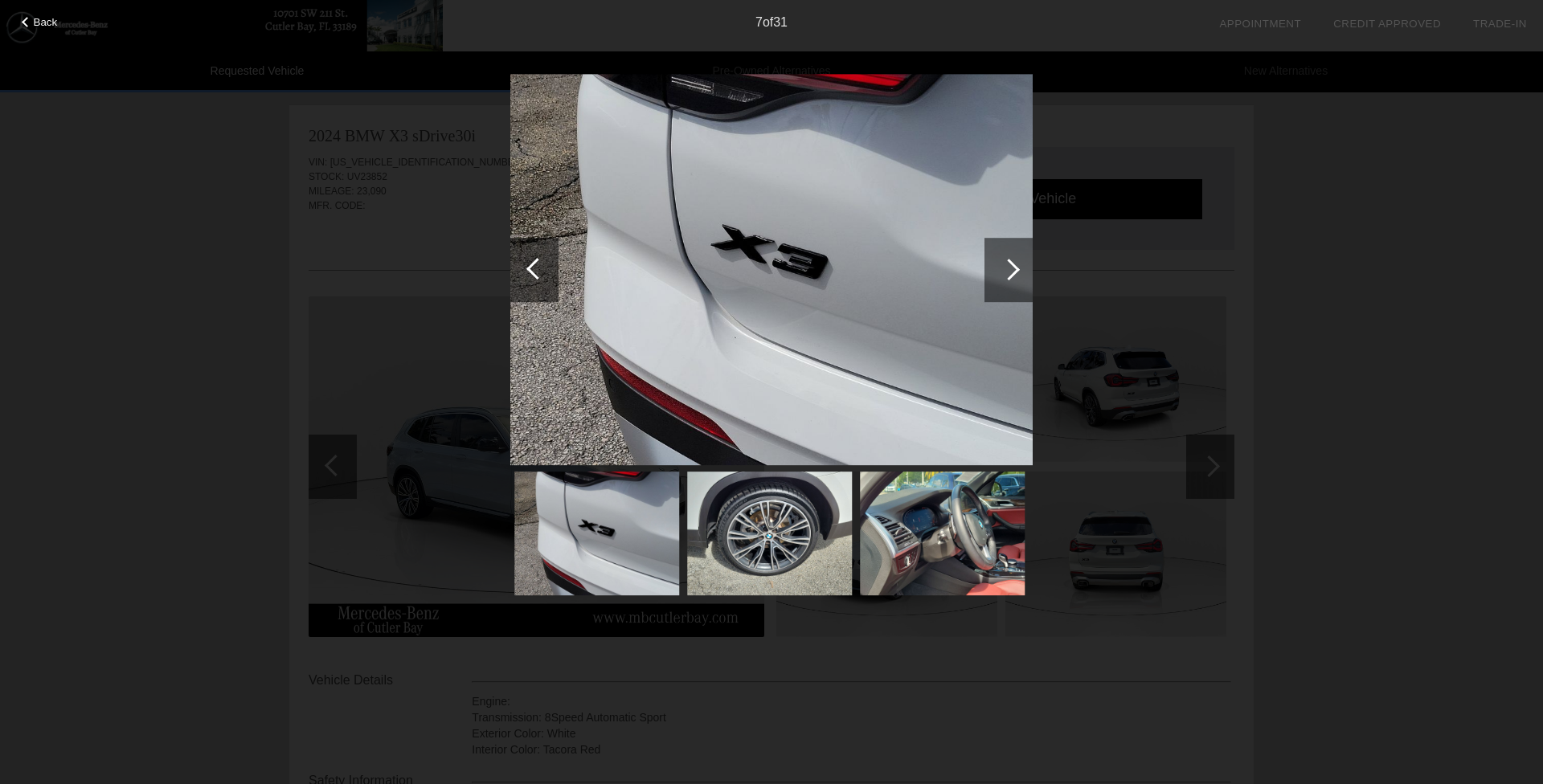
click at [1018, 283] on div at bounding box center [1008, 269] width 49 height 64
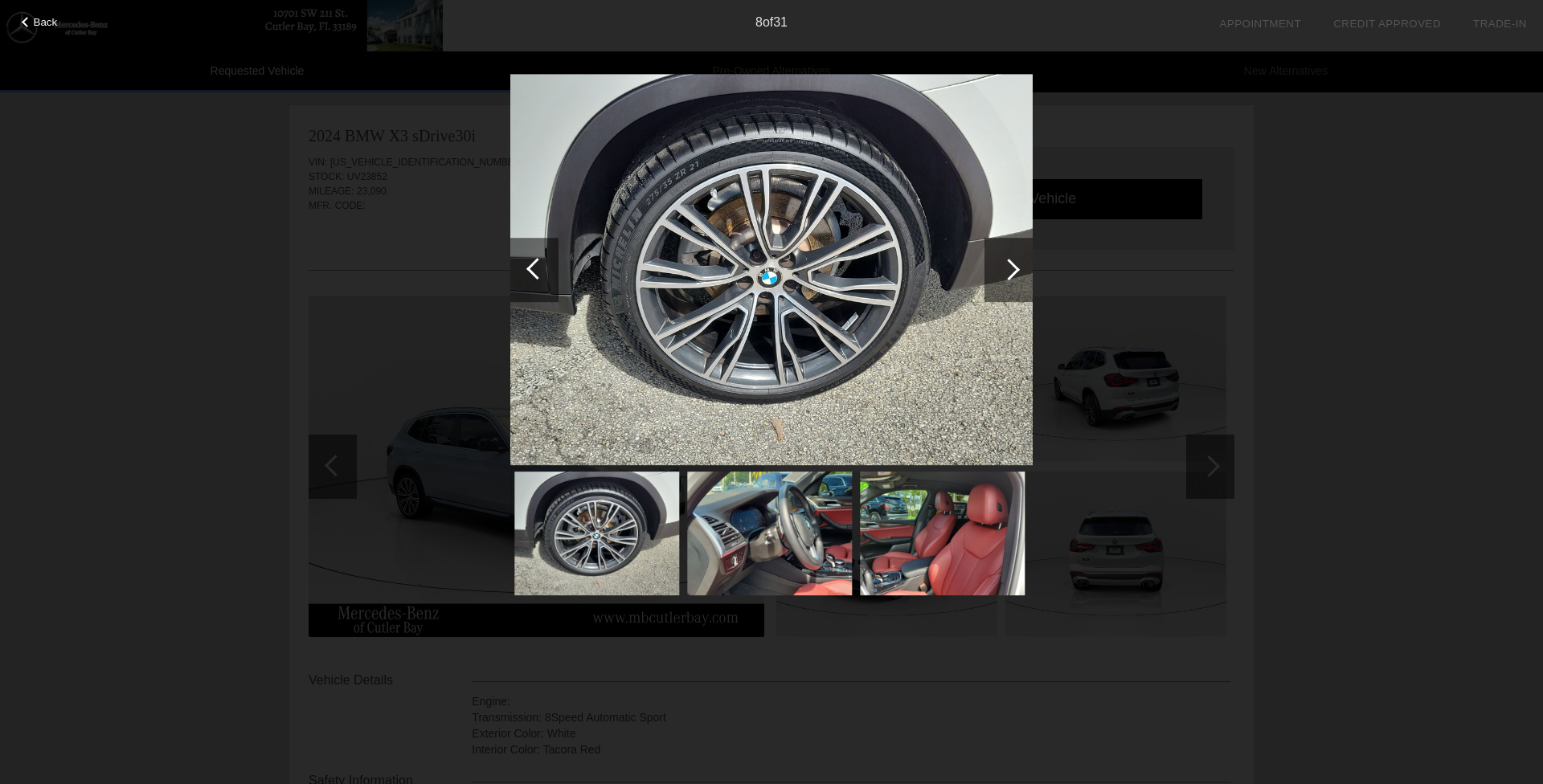
click at [1018, 283] on div at bounding box center [1008, 269] width 49 height 64
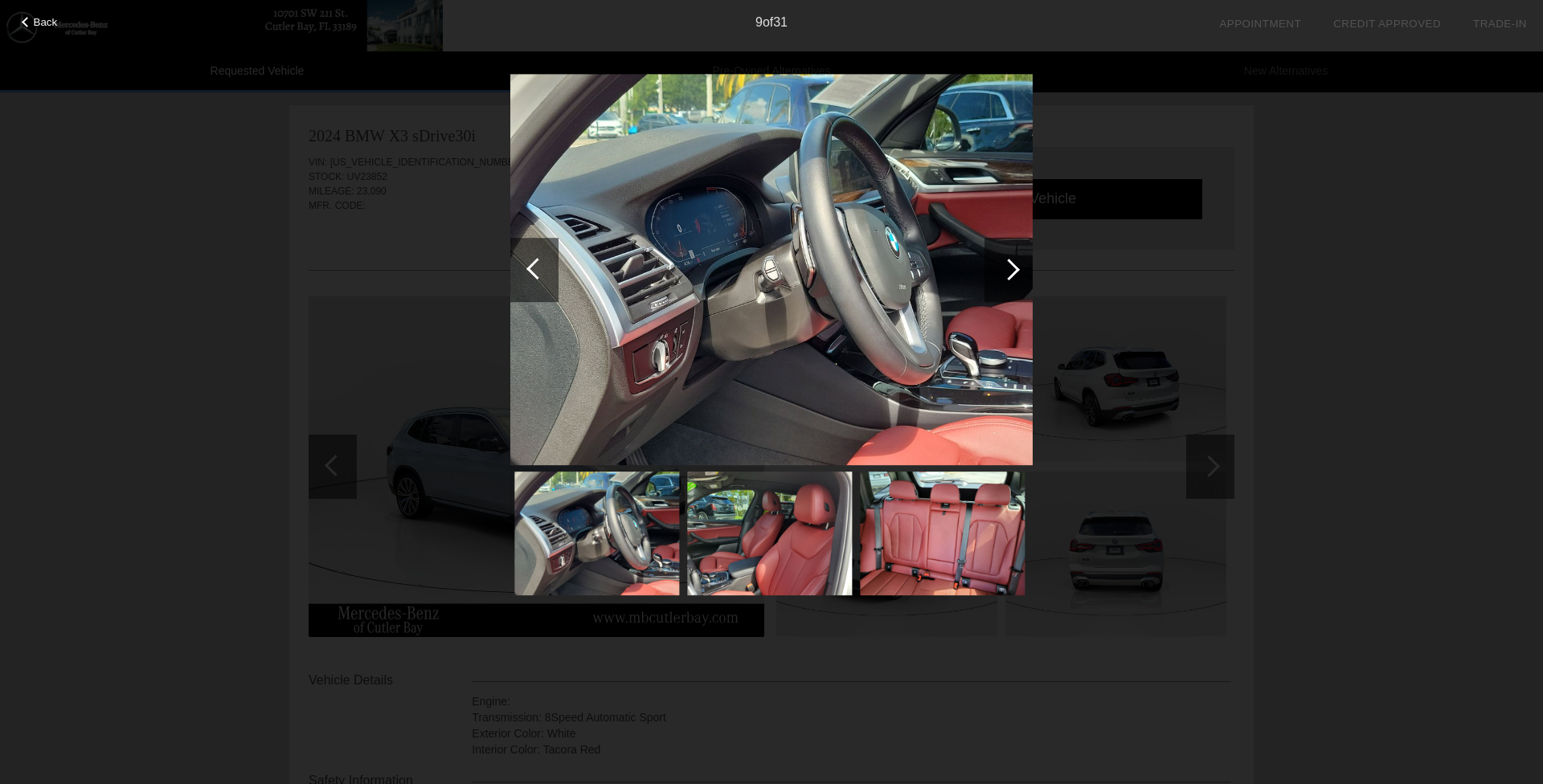
click at [1018, 283] on div at bounding box center [1008, 269] width 49 height 64
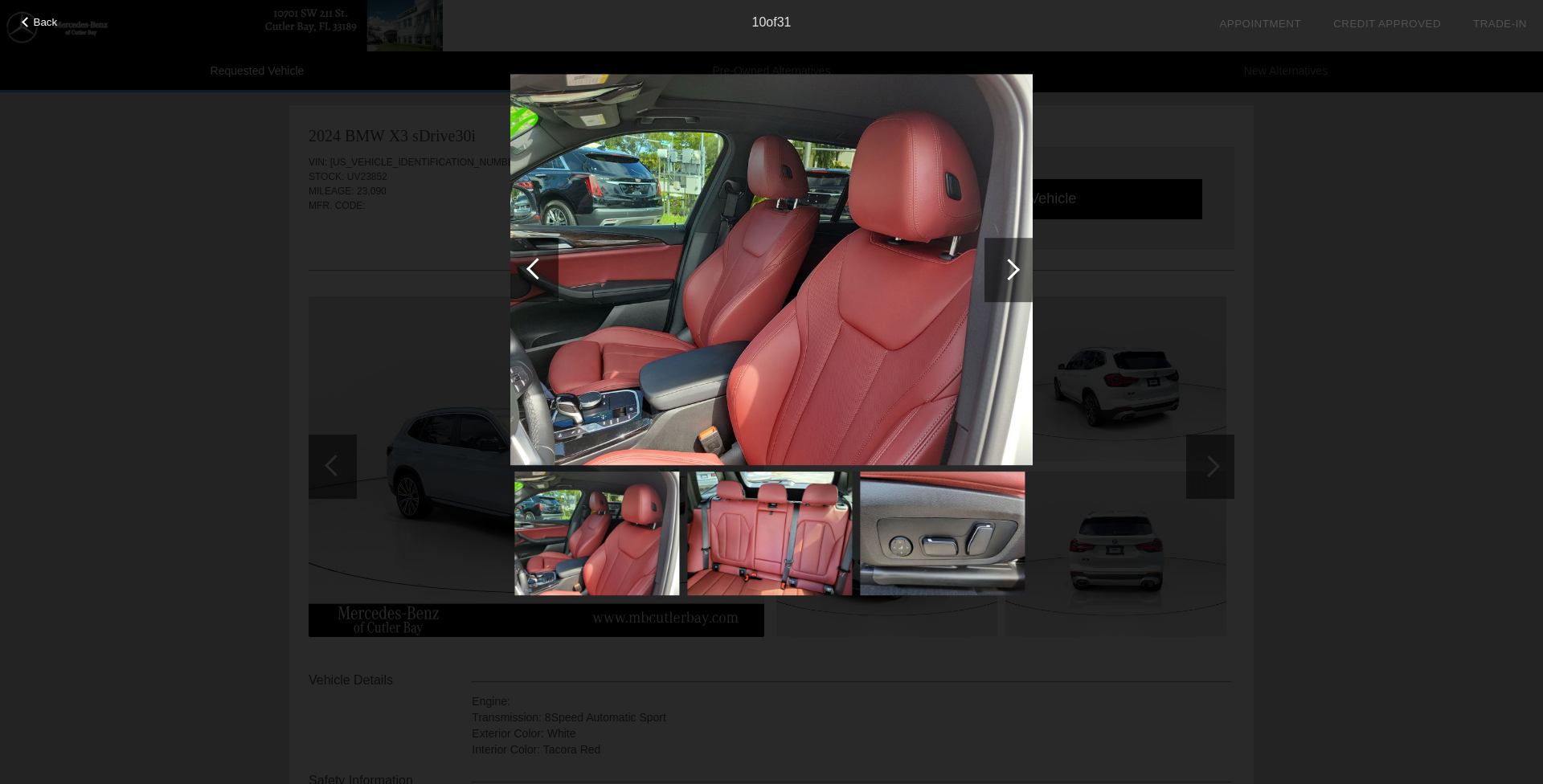
click at [1306, 184] on div "Back 10 of 31" at bounding box center [772, 392] width 1543 height 784
click at [335, 335] on div "Back 10 of 31" at bounding box center [772, 392] width 1543 height 784
click at [1016, 88] on img at bounding box center [772, 269] width 522 height 392
click at [46, 22] on span "Back" at bounding box center [45, 22] width 24 height 12
